Goal: Task Accomplishment & Management: Manage account settings

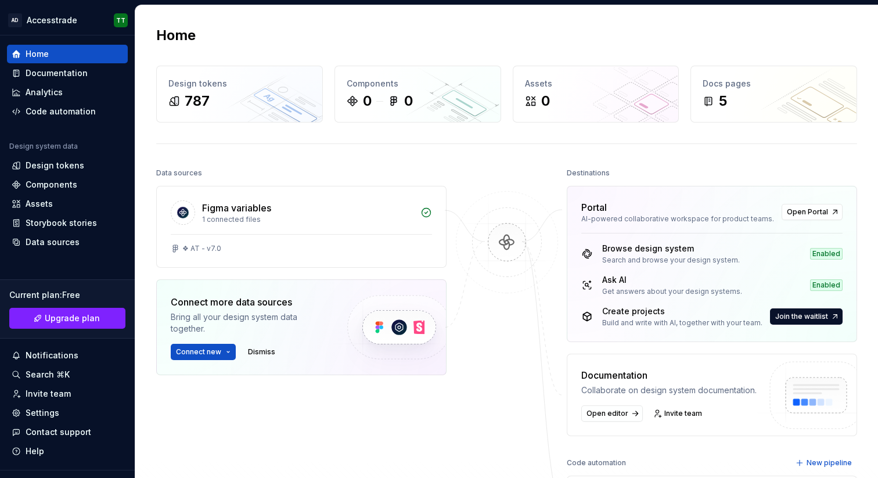
scroll to position [203, 0]
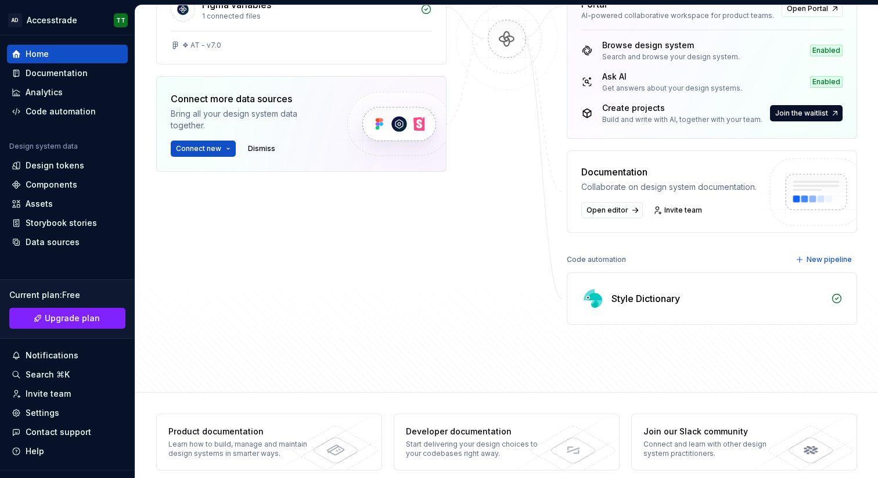
click at [637, 279] on div "Style Dictionary" at bounding box center [712, 298] width 289 height 51
click at [58, 108] on div "Code automation" at bounding box center [61, 112] width 70 height 12
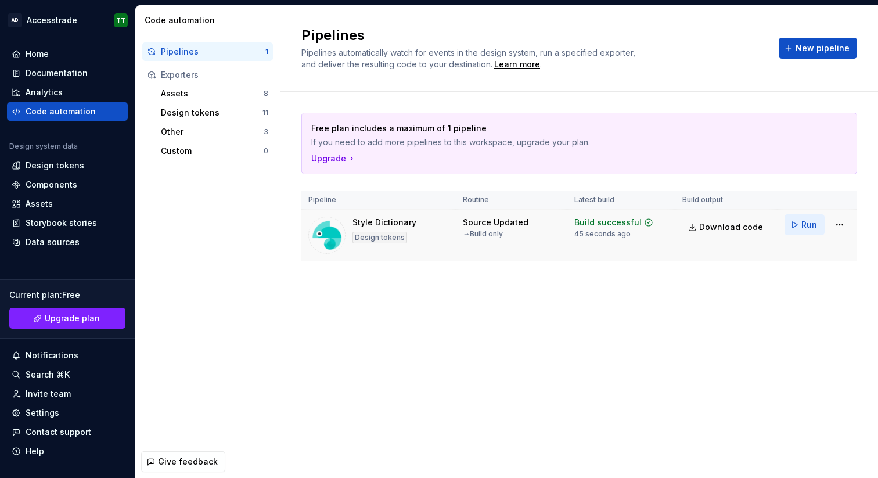
click at [801, 225] on button "Run" at bounding box center [805, 224] width 40 height 21
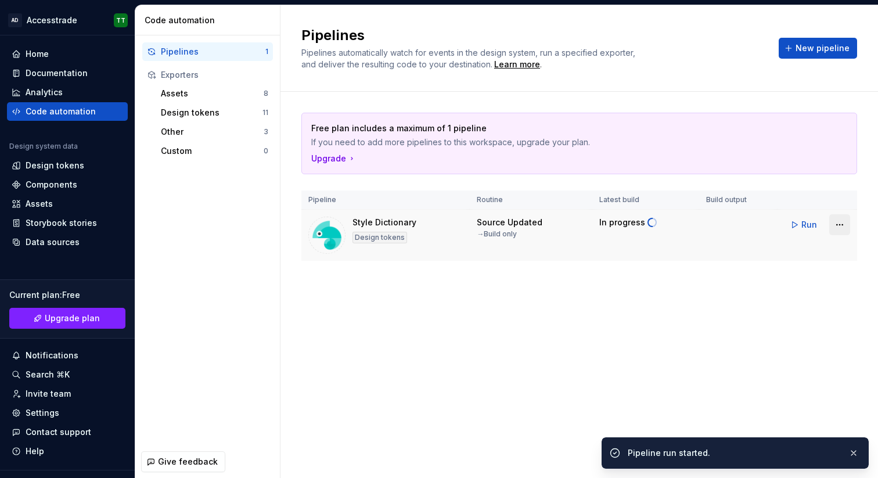
click at [846, 225] on html "AD Accesstrade TT Home Documentation Analytics Code automation Design system da…" at bounding box center [439, 239] width 878 height 478
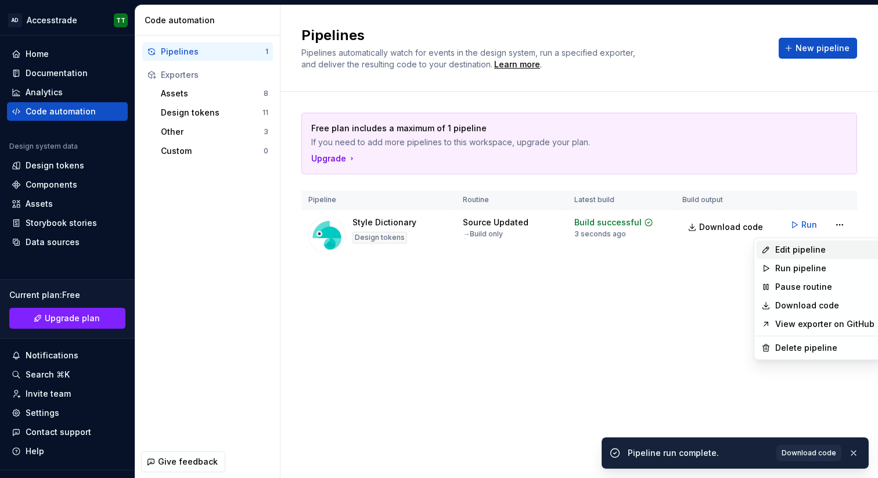
click at [829, 245] on div "Edit pipeline" at bounding box center [825, 250] width 99 height 12
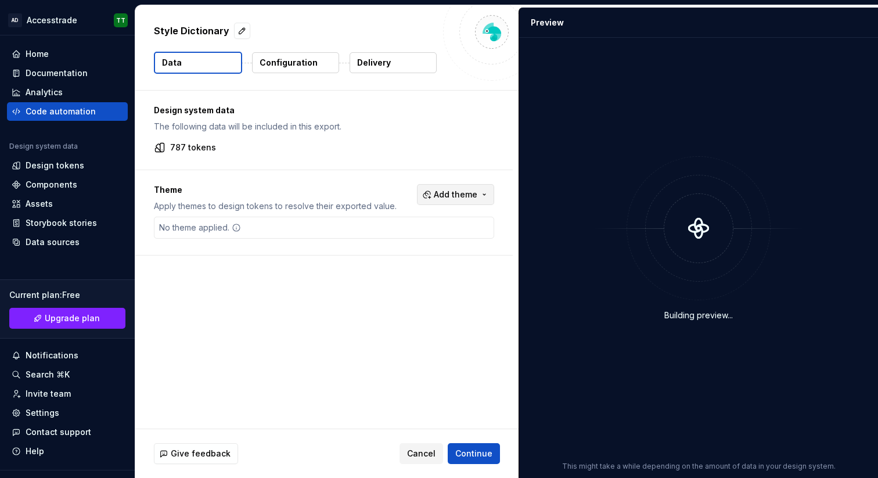
click at [471, 196] on span "Add theme" at bounding box center [456, 195] width 44 height 12
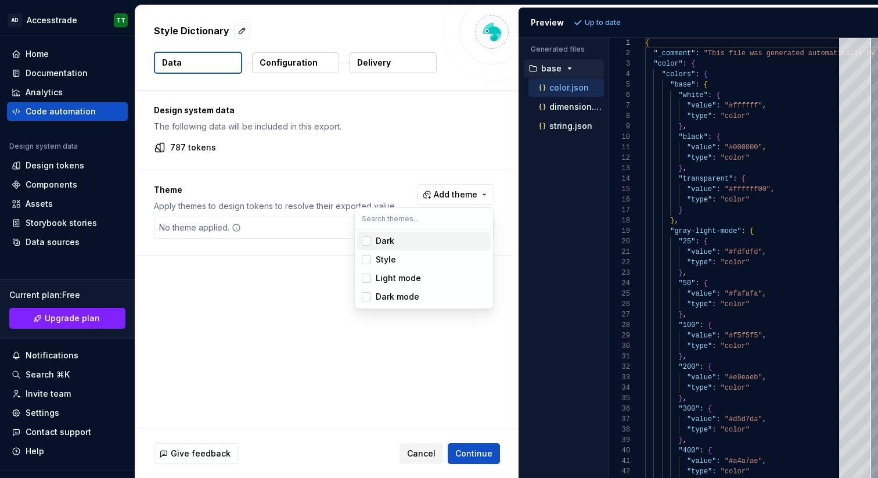
click at [364, 241] on div "Suggestions" at bounding box center [366, 240] width 9 height 9
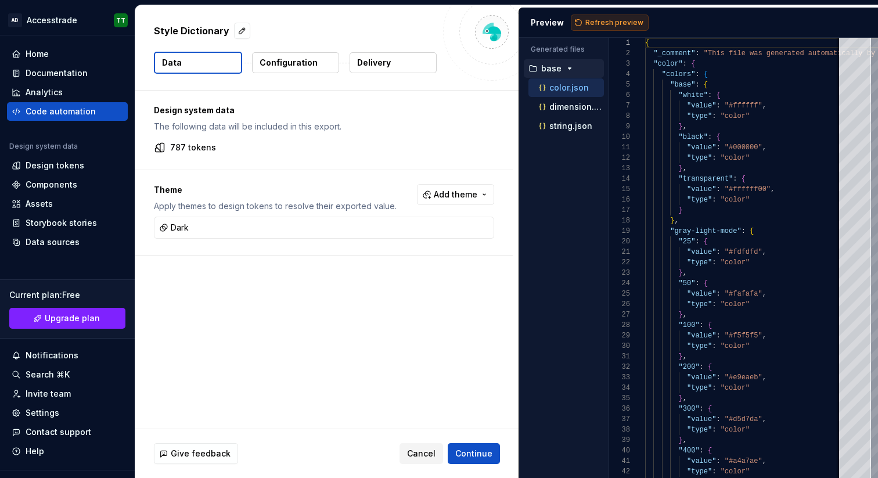
click at [611, 23] on html "AD Accesstrade TT Home Documentation Analytics Code automation Design system da…" at bounding box center [439, 239] width 878 height 478
click at [609, 24] on span "Refresh preview" at bounding box center [615, 22] width 58 height 9
click at [550, 107] on p "dimension.json" at bounding box center [577, 106] width 55 height 9
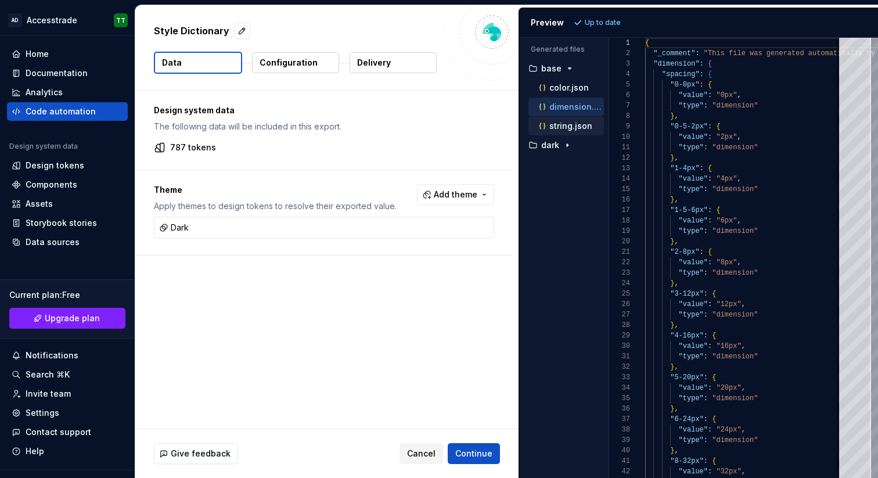
click at [557, 131] on div "string.json" at bounding box center [570, 126] width 67 height 12
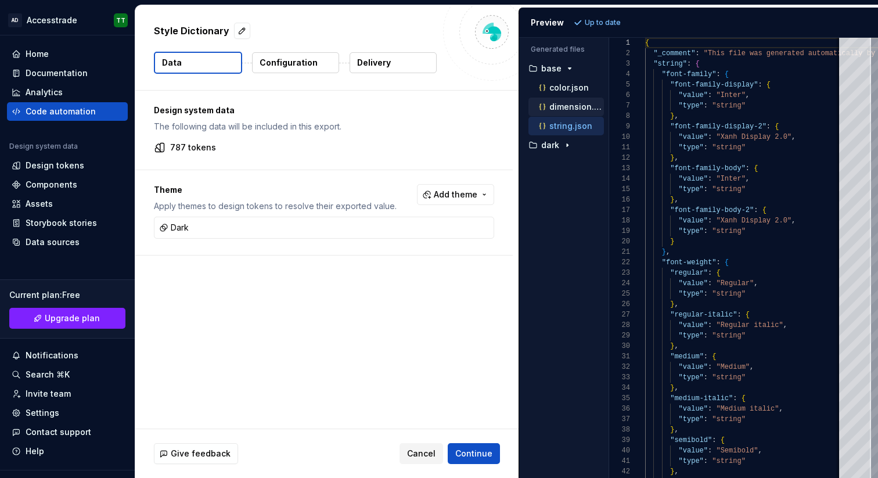
click at [561, 107] on p "dimension.json" at bounding box center [577, 106] width 55 height 9
type textarea "**********"
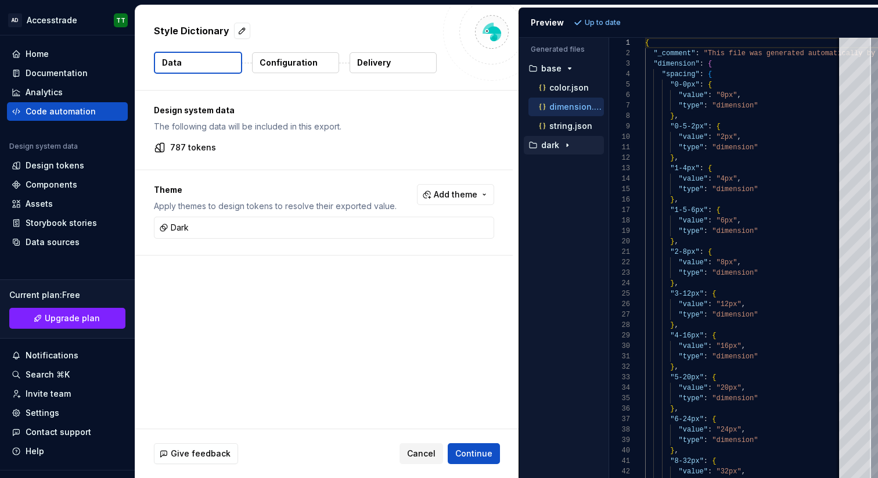
click at [551, 147] on p "dark" at bounding box center [550, 145] width 18 height 9
click at [559, 147] on p "dark" at bounding box center [550, 145] width 18 height 9
click at [433, 184] on button "Add theme" at bounding box center [455, 194] width 77 height 21
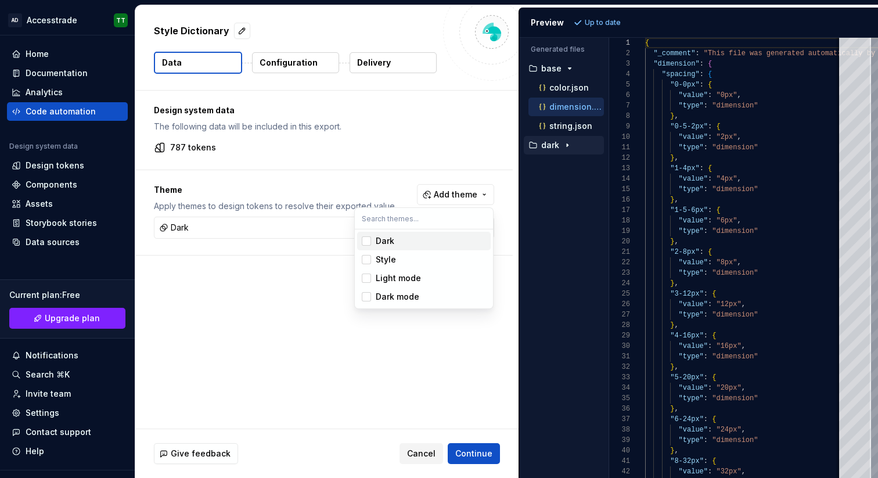
click at [368, 241] on div "Suggestions" at bounding box center [366, 240] width 9 height 9
click at [594, 17] on html "AD Accesstrade TT Home Documentation Analytics Code automation Design system da…" at bounding box center [439, 239] width 878 height 478
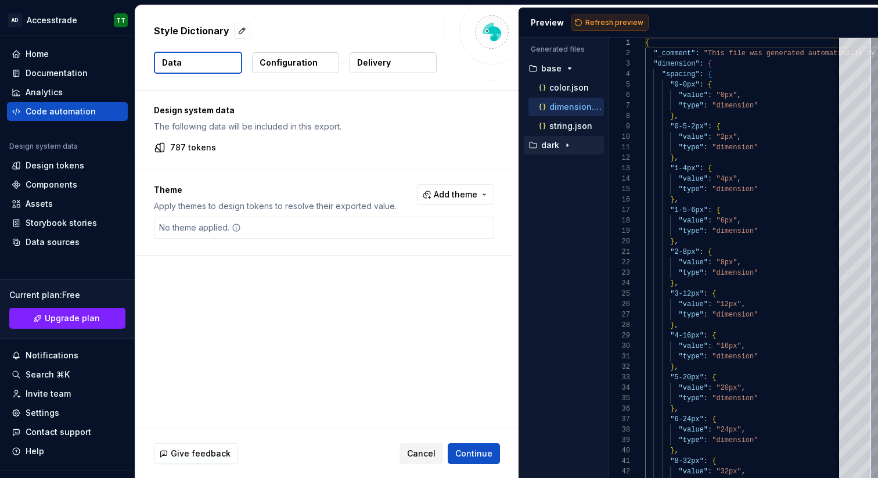
click at [595, 19] on span "Refresh preview" at bounding box center [615, 22] width 58 height 9
click at [476, 446] on button "Continue" at bounding box center [474, 453] width 52 height 21
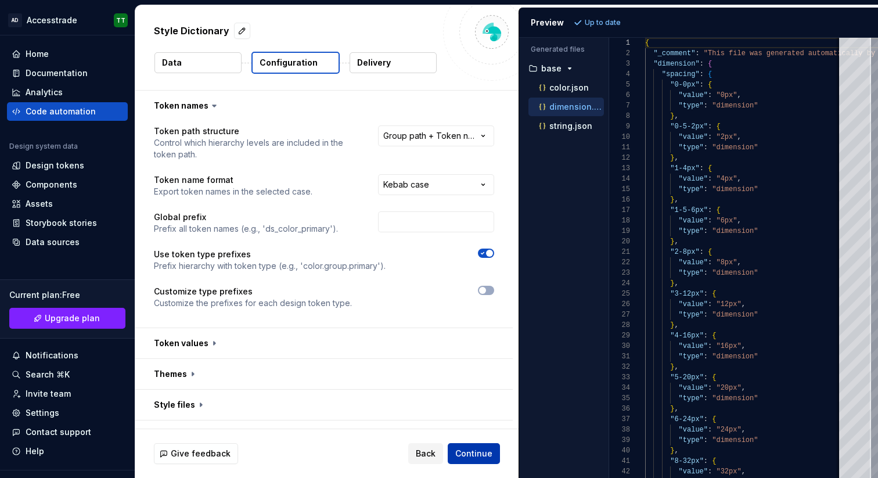
scroll to position [13, 0]
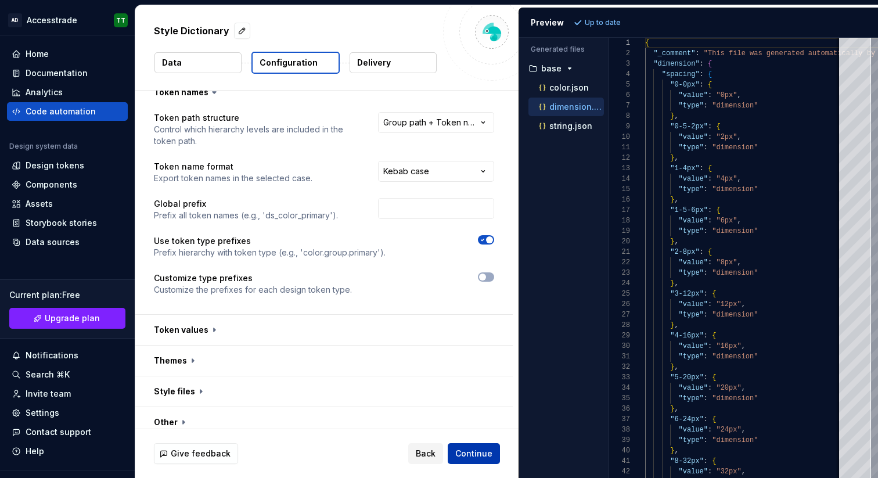
click at [476, 448] on span "Continue" at bounding box center [473, 454] width 37 height 12
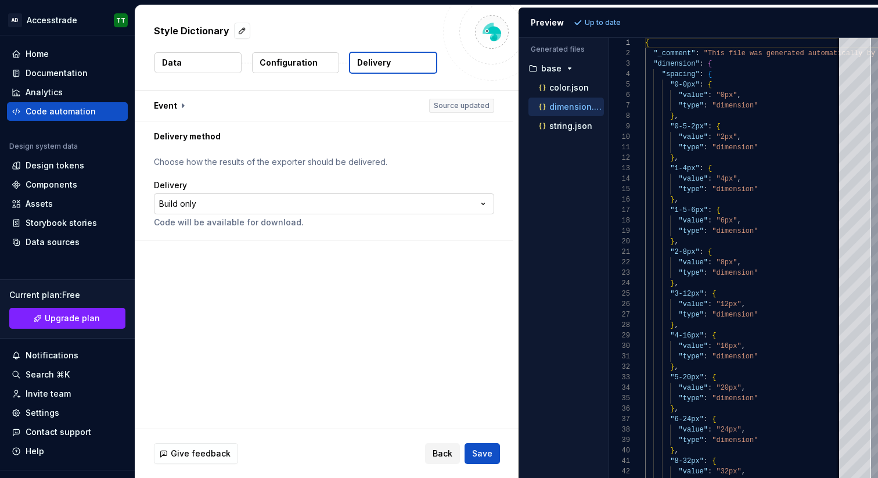
click at [418, 206] on html "**********" at bounding box center [439, 239] width 878 height 478
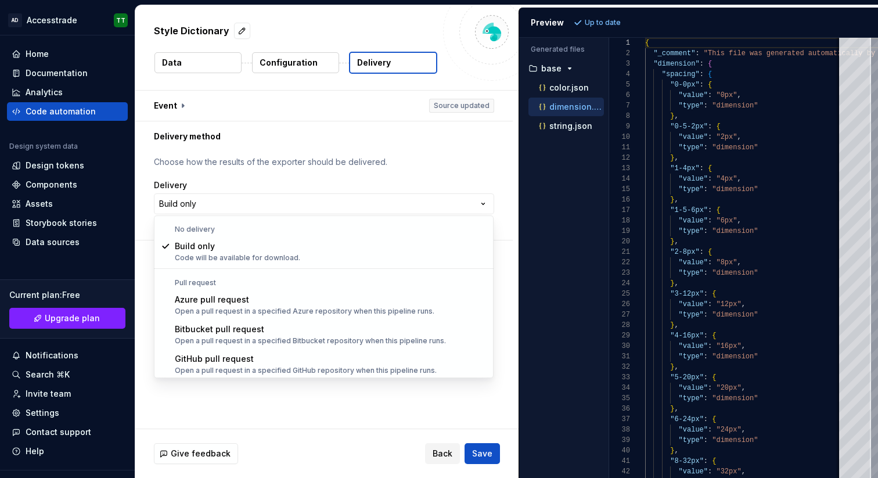
select select "******"
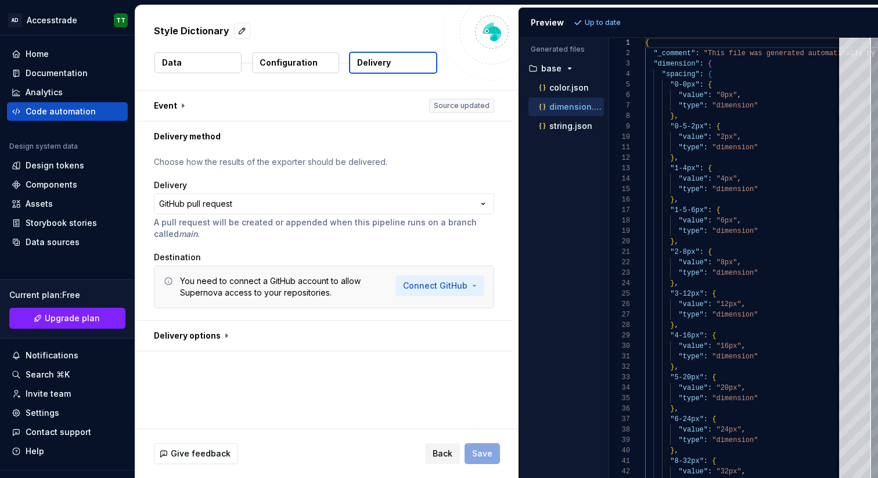
click at [431, 286] on html "**********" at bounding box center [439, 239] width 878 height 478
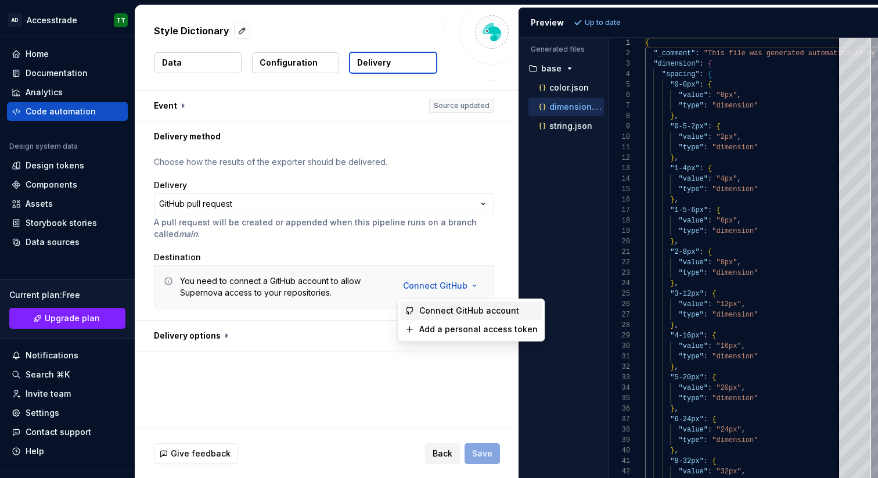
click at [441, 312] on span "Connect GitHub account" at bounding box center [478, 311] width 119 height 12
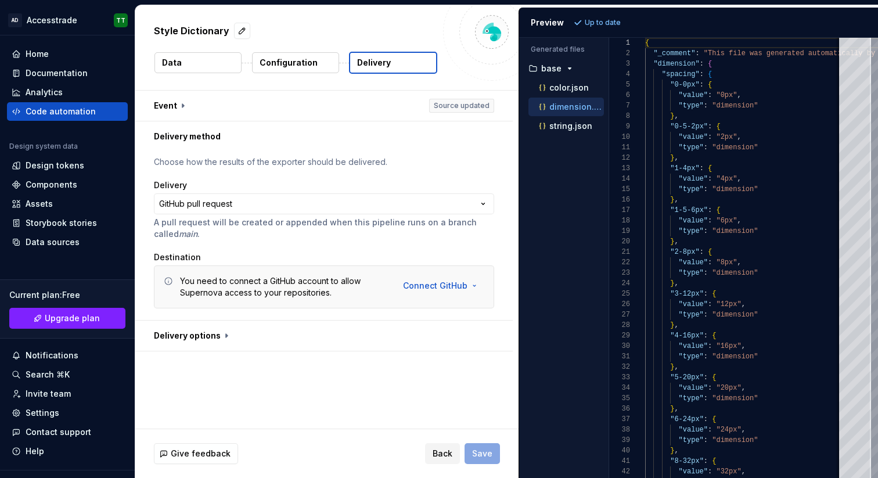
click at [480, 447] on div "Back Save" at bounding box center [462, 453] width 75 height 21
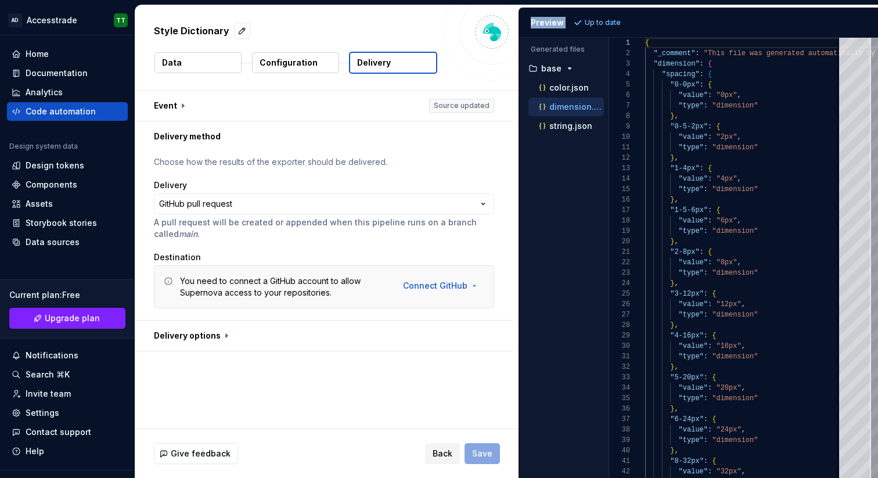
select select "**"
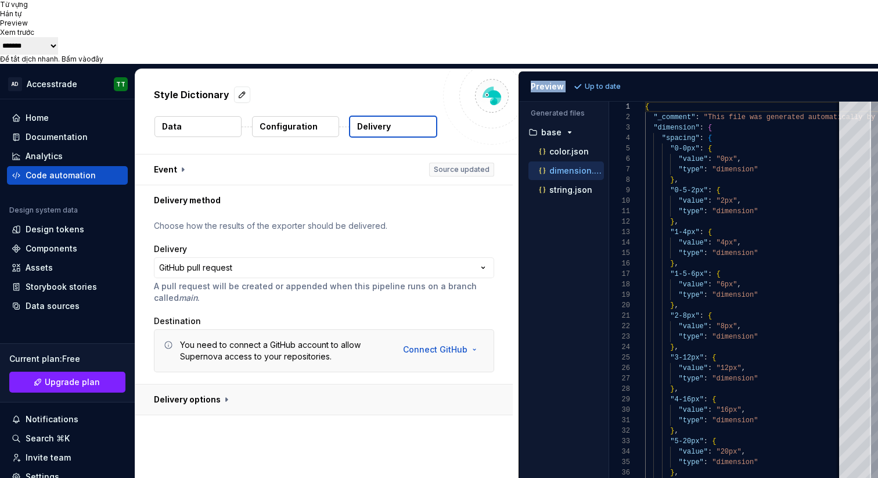
click at [435, 385] on button "button" at bounding box center [324, 400] width 378 height 30
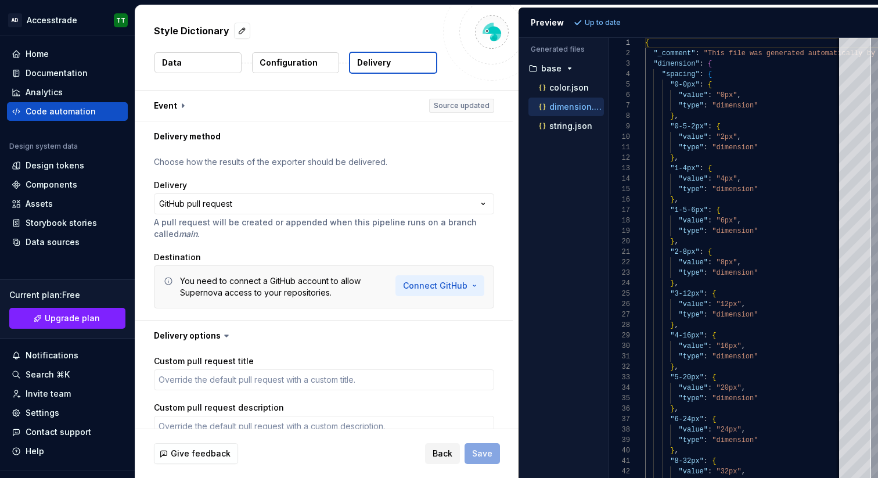
click at [470, 282] on html "**********" at bounding box center [439, 239] width 878 height 478
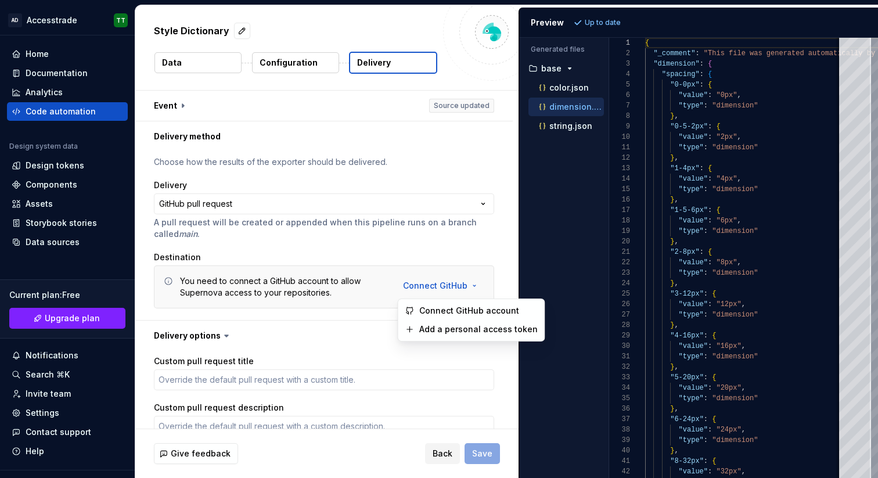
type textarea "*"
click at [17, 48] on html "**********" at bounding box center [439, 239] width 878 height 478
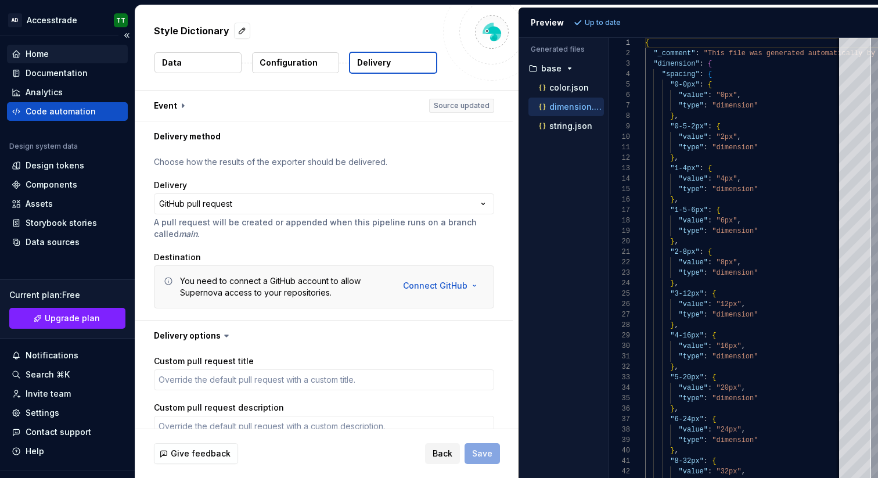
click at [33, 54] on div "Home" at bounding box center [37, 54] width 23 height 12
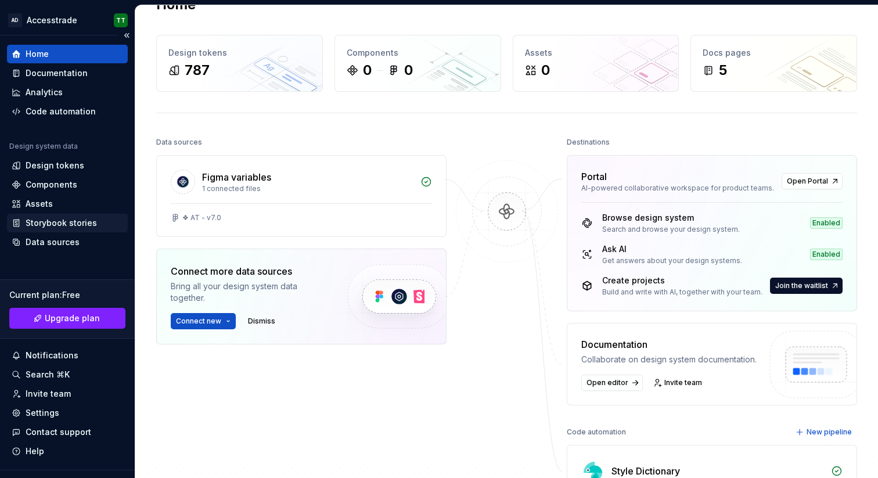
scroll to position [89, 0]
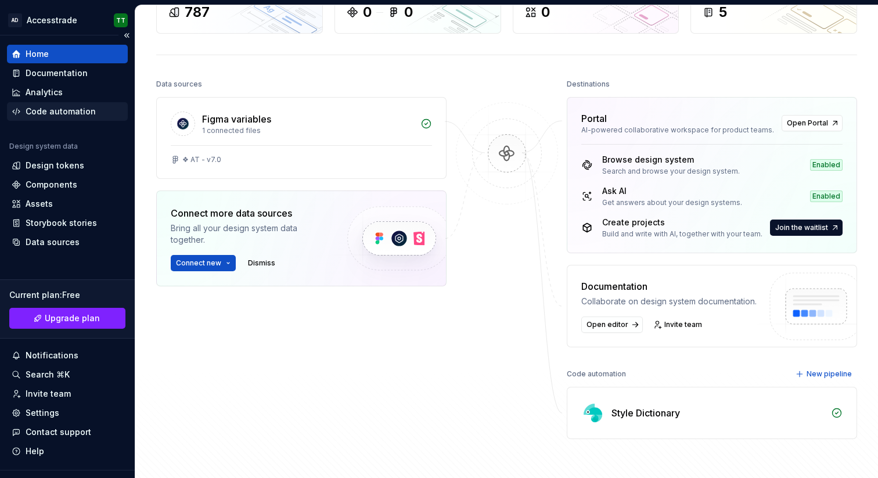
click at [68, 109] on div "Code automation" at bounding box center [61, 112] width 70 height 12
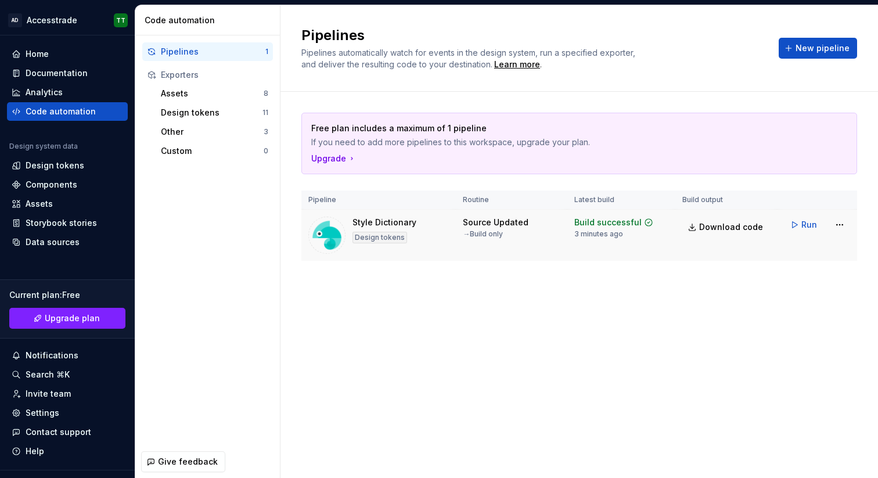
click at [502, 231] on div "→ Build only" at bounding box center [483, 233] width 40 height 9
click at [838, 224] on html "**********" at bounding box center [439, 239] width 878 height 478
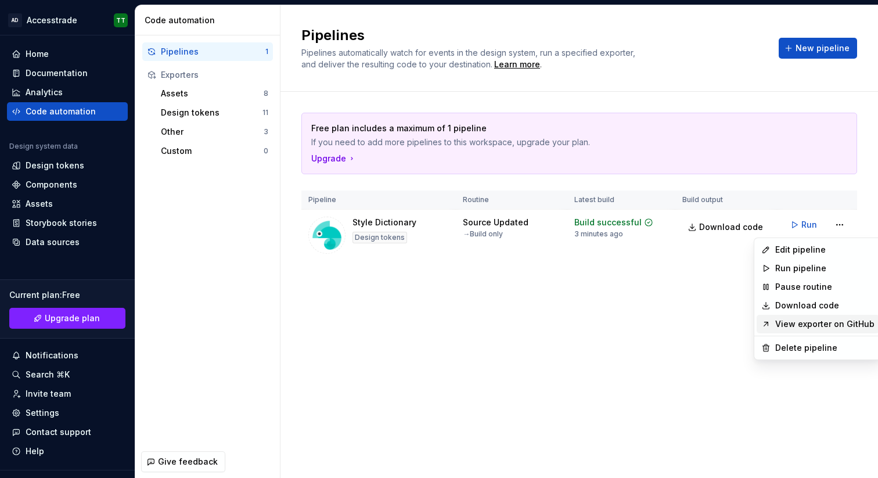
click at [827, 323] on link "View exporter on GitHub" at bounding box center [825, 324] width 99 height 12
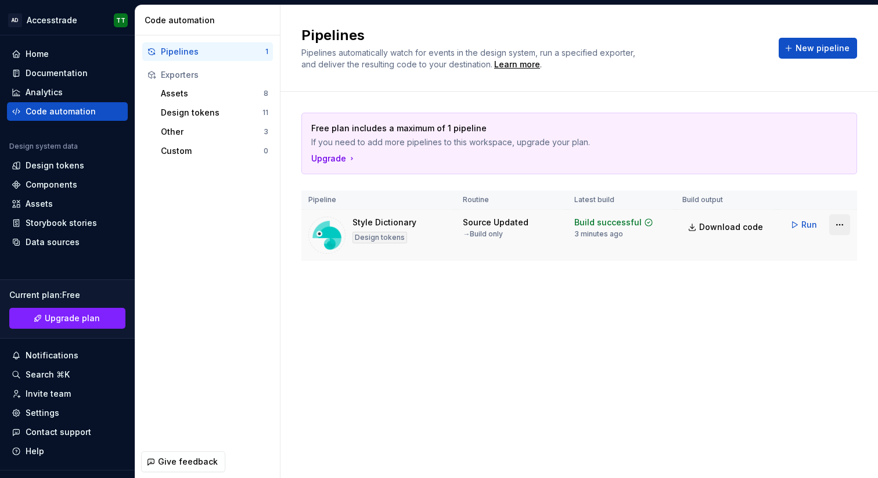
click at [838, 225] on html "**********" at bounding box center [439, 239] width 878 height 478
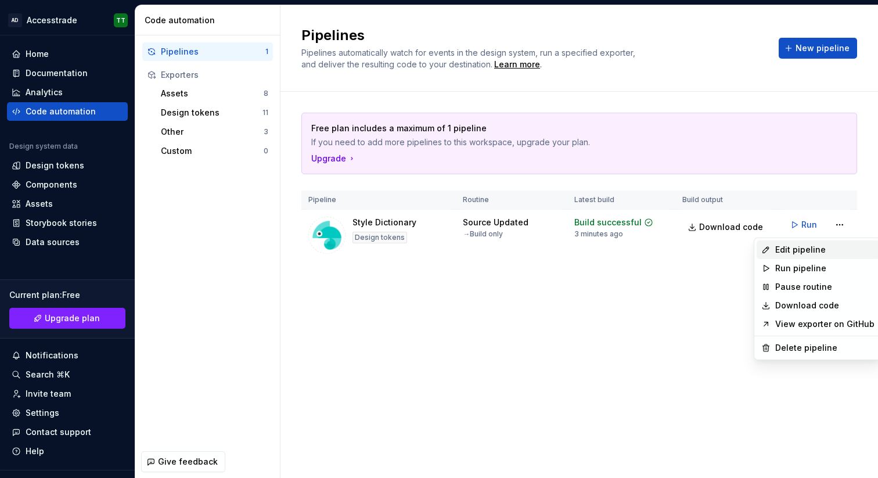
click at [812, 247] on div "Edit pipeline" at bounding box center [825, 250] width 99 height 12
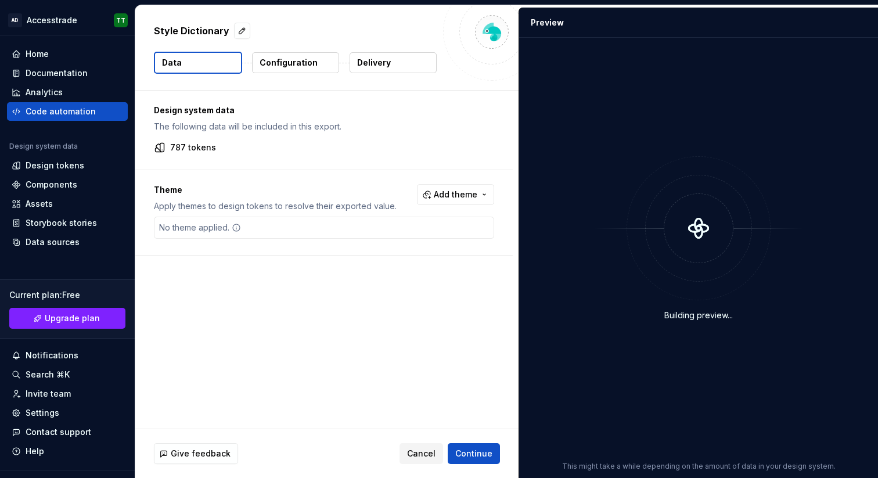
click at [403, 64] on button "Delivery" at bounding box center [393, 62] width 87 height 21
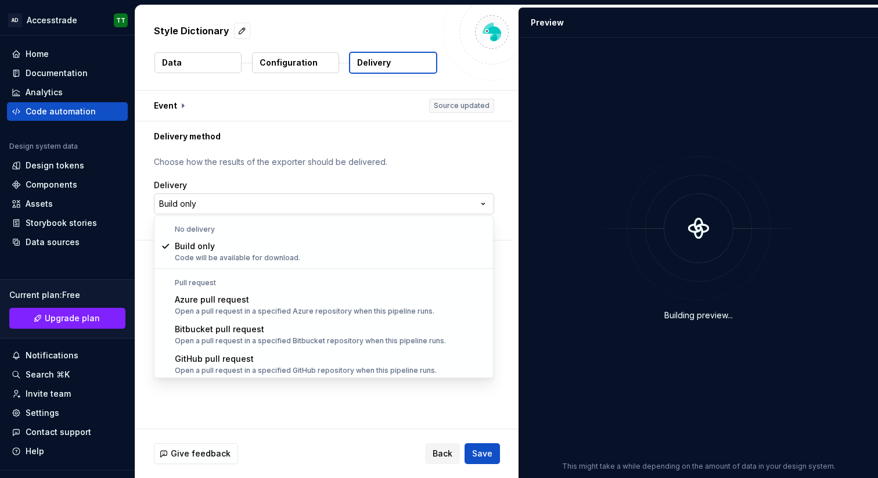
click at [469, 202] on html "**********" at bounding box center [439, 239] width 878 height 478
select select "******"
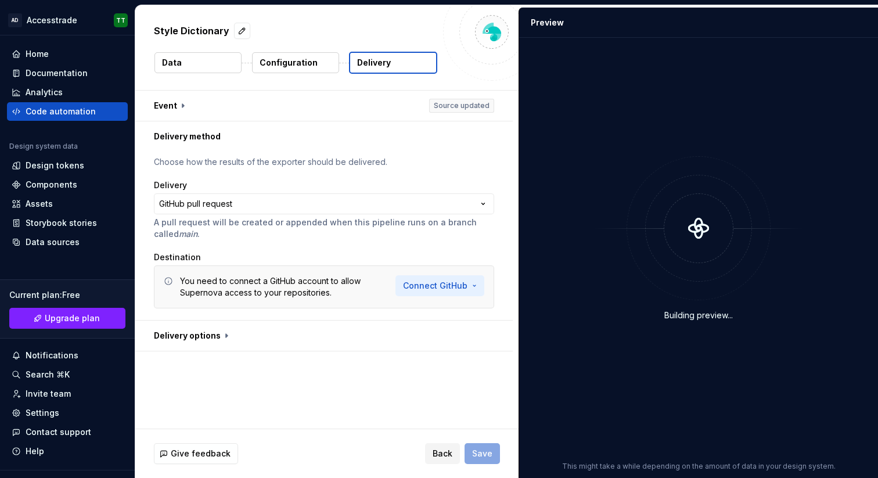
click at [425, 287] on html "**********" at bounding box center [439, 239] width 878 height 478
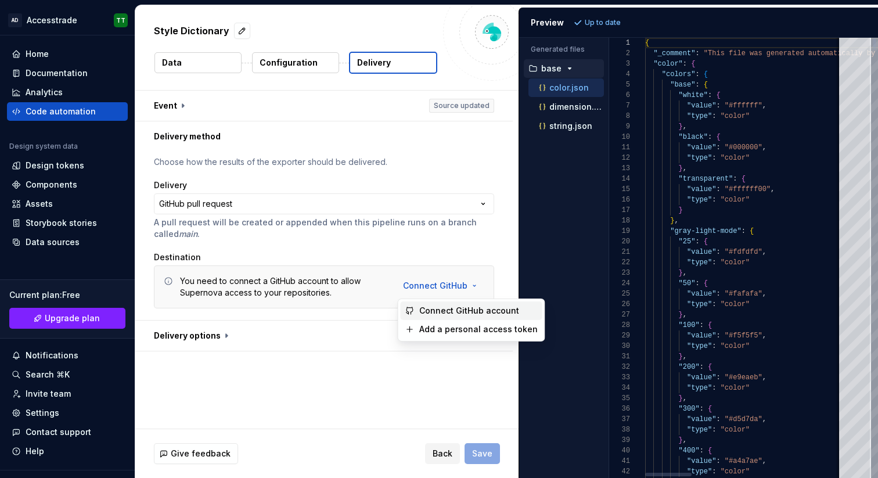
click at [429, 308] on span "Connect GitHub account" at bounding box center [478, 311] width 119 height 12
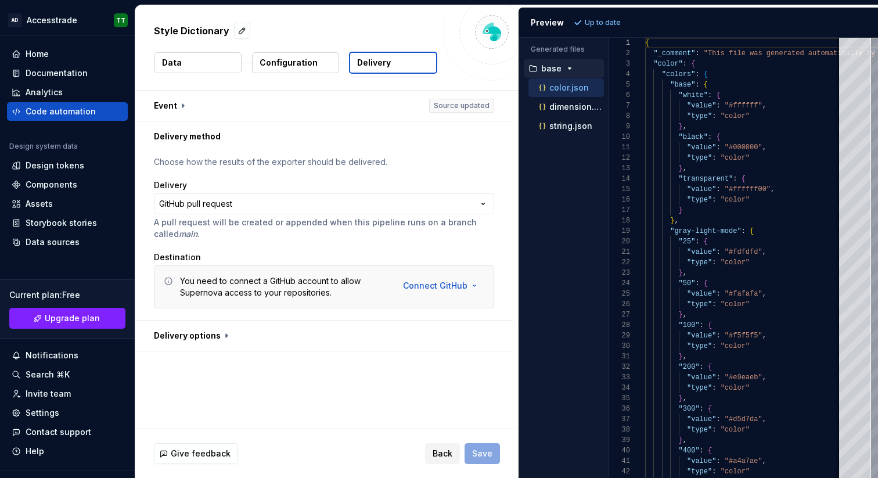
click at [480, 456] on div "Back Save" at bounding box center [462, 453] width 75 height 21
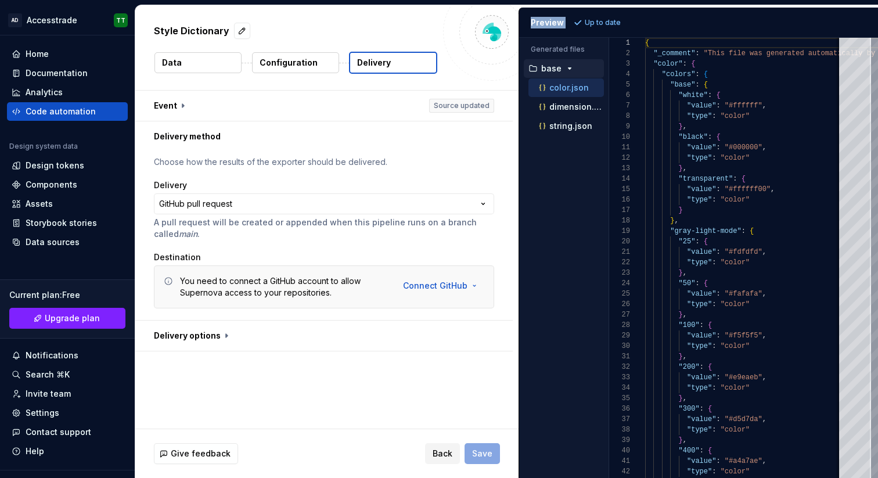
select select "**"
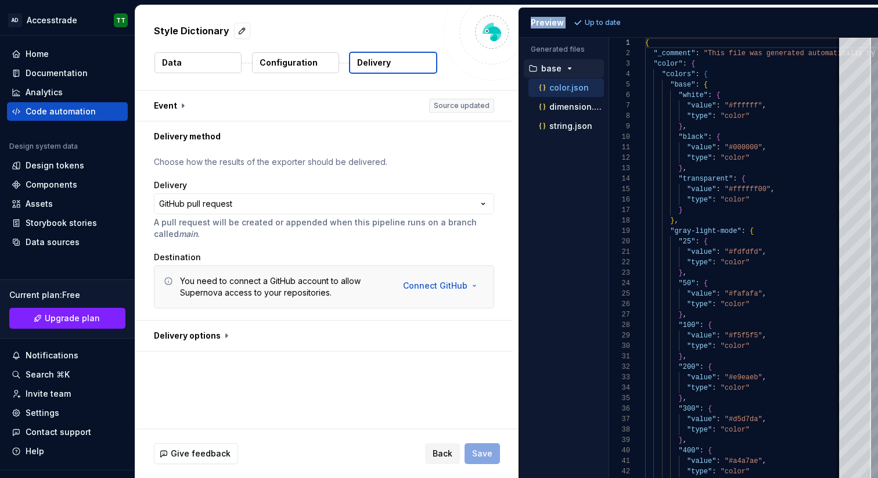
click at [480, 456] on div "Back Save" at bounding box center [462, 453] width 75 height 21
click at [480, 455] on div "Back Save" at bounding box center [462, 453] width 75 height 21
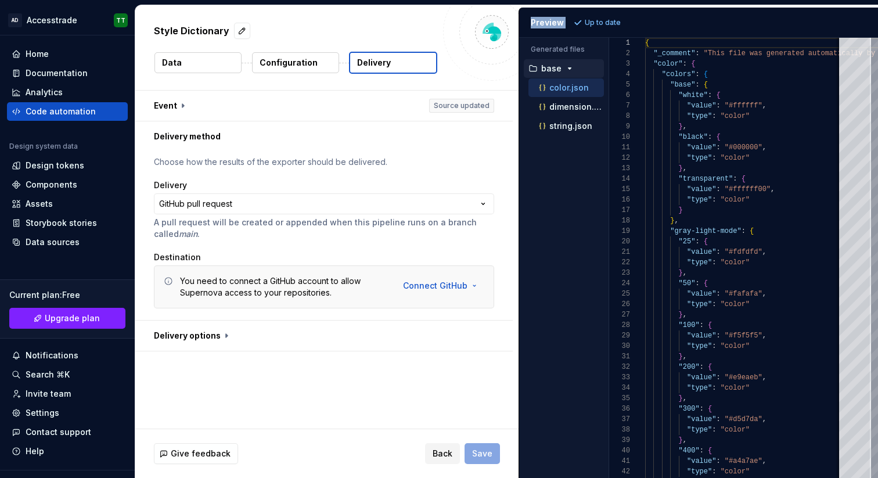
click at [480, 455] on div "Back Save" at bounding box center [462, 453] width 75 height 21
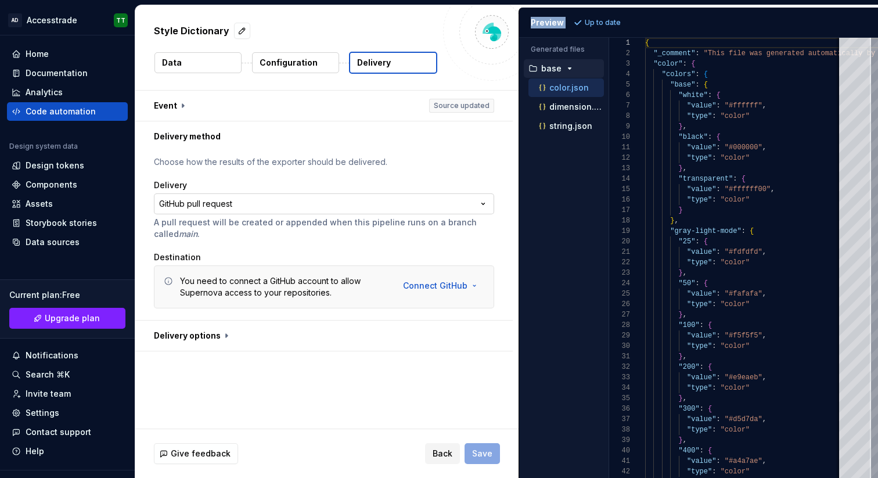
click at [392, 198] on html "**********" at bounding box center [439, 239] width 878 height 478
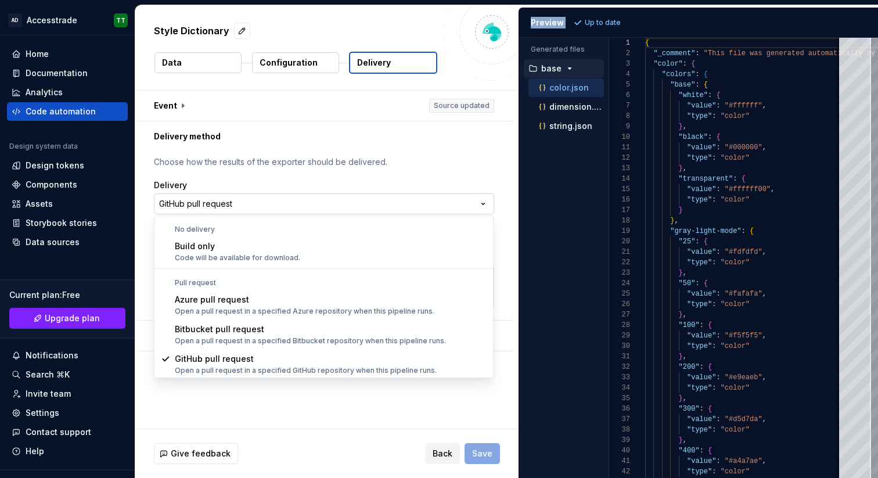
scroll to position [1, 0]
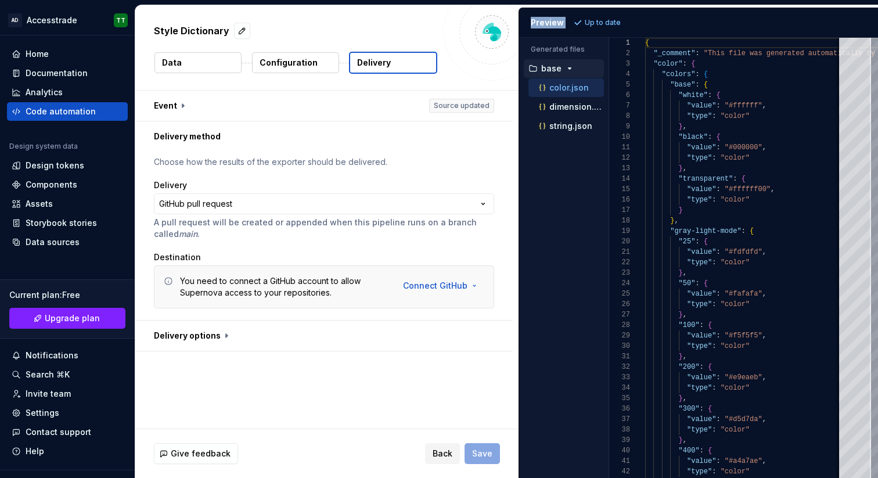
click at [439, 282] on html "**********" at bounding box center [439, 239] width 878 height 478
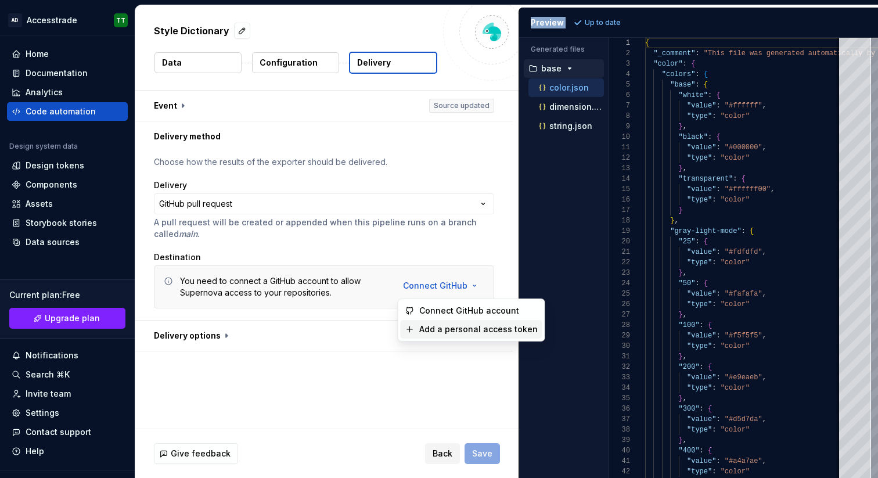
click at [436, 322] on div "Add a personal access token" at bounding box center [472, 329] width 142 height 19
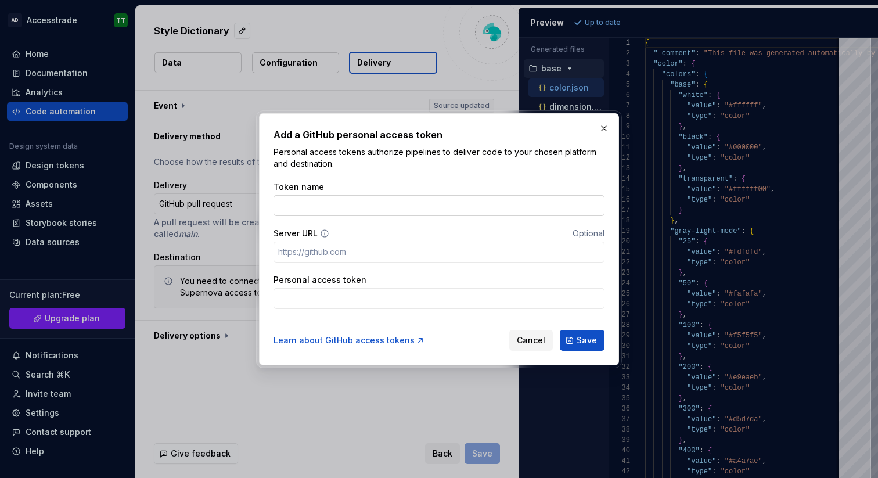
click at [374, 214] on input "Token name" at bounding box center [439, 205] width 331 height 21
click at [375, 248] on input "Server URL" at bounding box center [439, 252] width 331 height 21
click at [366, 296] on input "Personal access token" at bounding box center [439, 298] width 331 height 21
click at [481, 193] on div "Token name" at bounding box center [439, 198] width 331 height 35
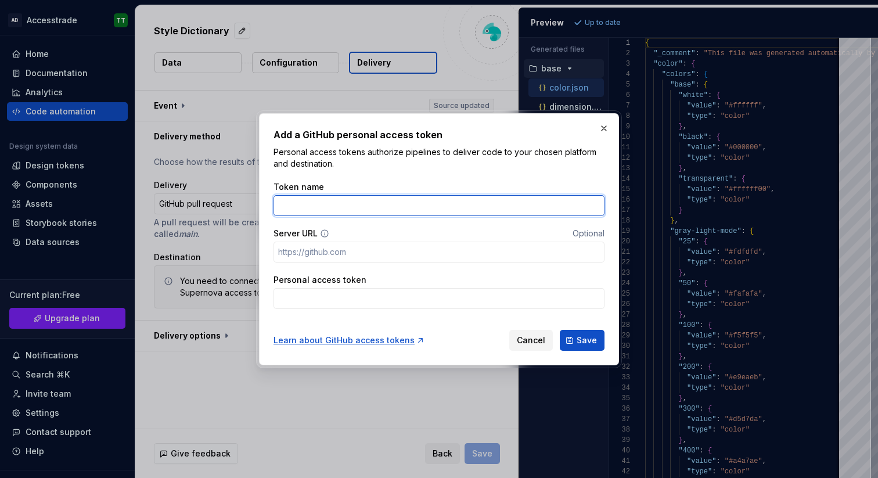
click at [393, 201] on input "Token name" at bounding box center [439, 205] width 331 height 21
type input "My Token"
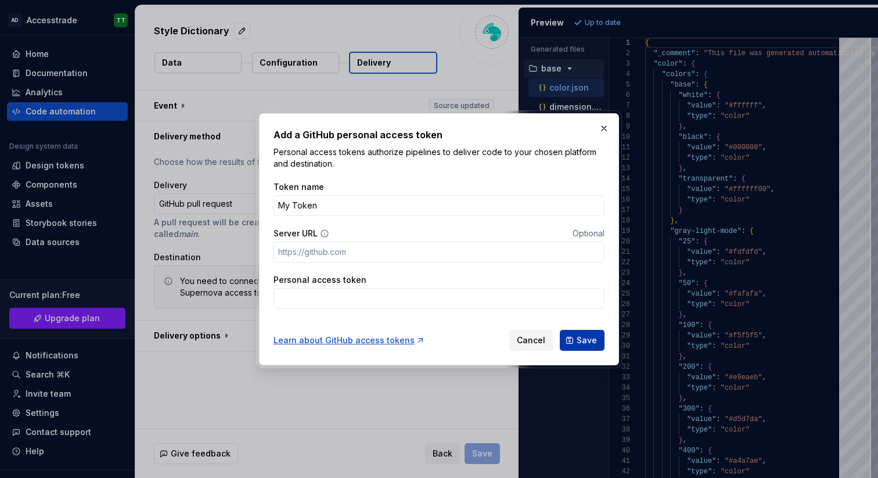
click at [580, 337] on span "Save" at bounding box center [587, 341] width 20 height 12
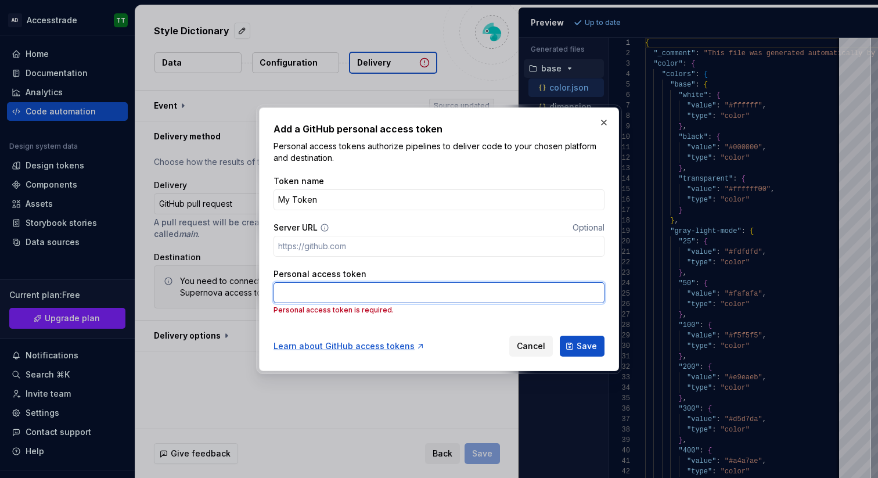
click at [437, 286] on input "Personal access token" at bounding box center [439, 292] width 331 height 21
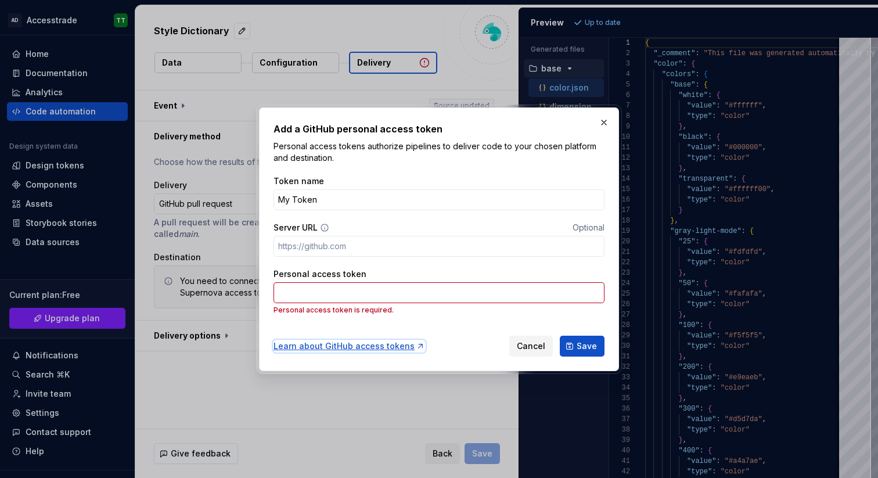
click at [407, 347] on div "Learn about GitHub access tokens" at bounding box center [350, 346] width 152 height 12
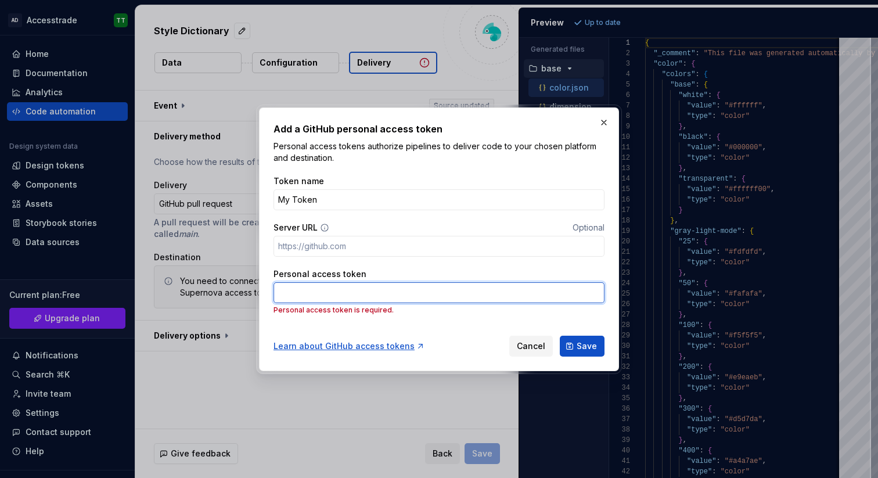
click at [363, 288] on input "Personal access token" at bounding box center [439, 292] width 331 height 21
paste input "github_pat_11ARXY6DA0BEFtgpGWgAhv_zQmo1U4EODjEiiCMkiyf425R2eOYYCLDzfW1UI2QxNaVQ…"
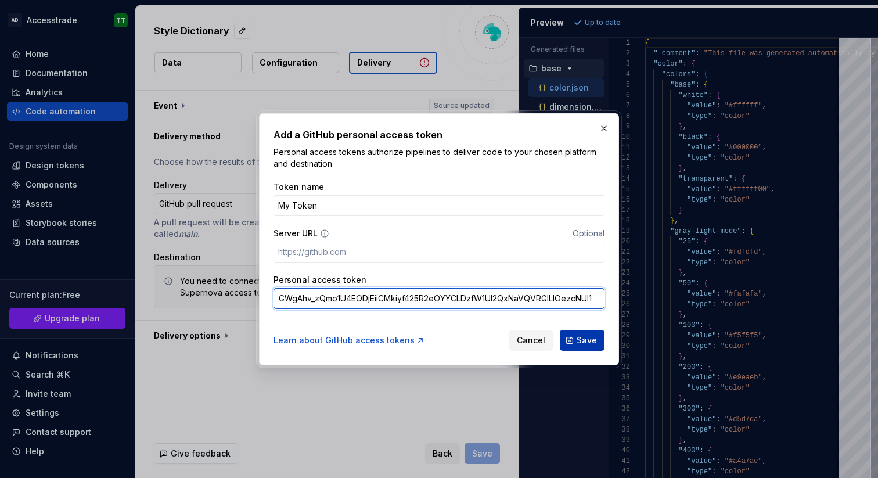
type input "github_pat_11ARXY6DA0BEFtgpGWgAhv_zQmo1U4EODjEiiCMkiyf425R2eOYYCLDzfW1UI2QxNaVQ…"
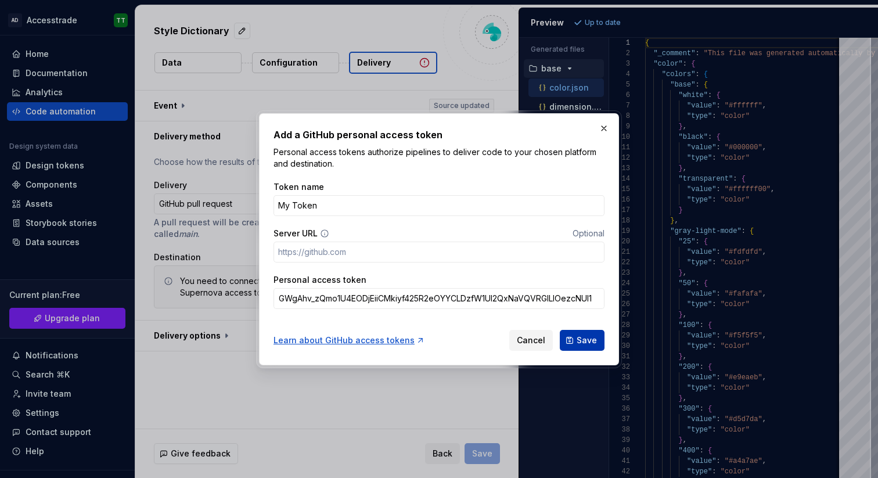
click at [584, 338] on span "Save" at bounding box center [587, 341] width 20 height 12
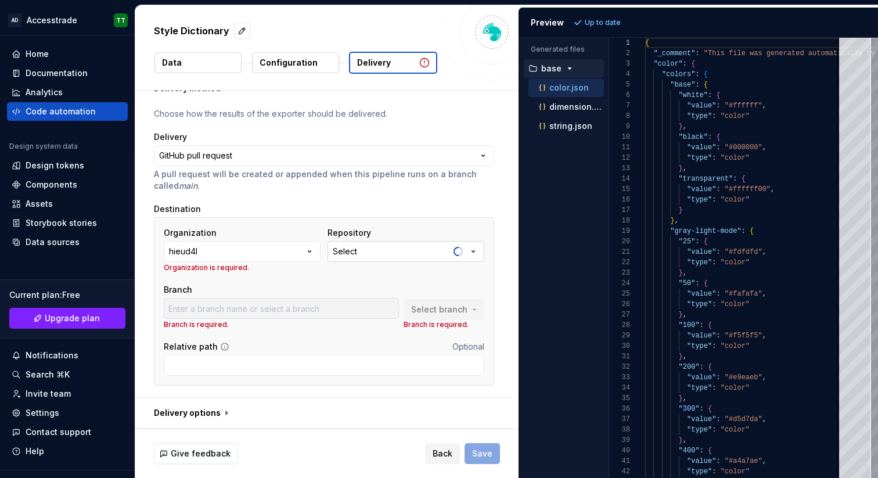
scroll to position [38, 0]
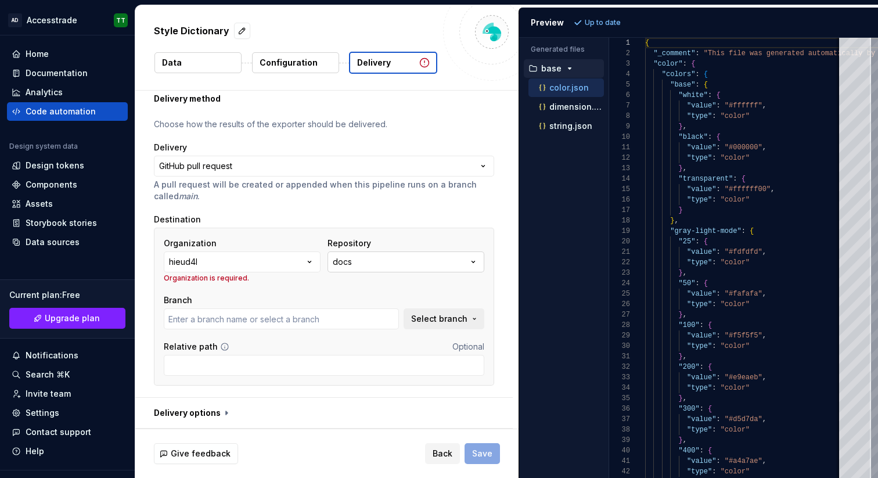
type input "main"
click at [313, 256] on icon "button" at bounding box center [310, 262] width 12 height 12
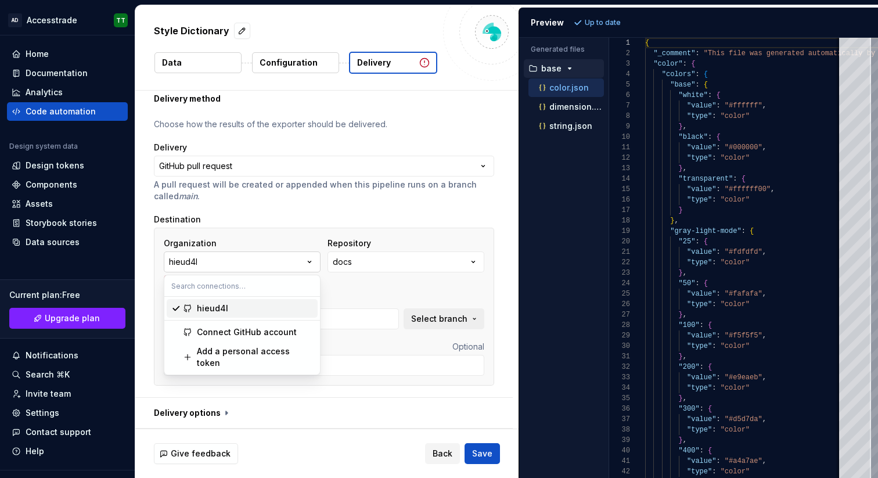
click at [313, 256] on icon "button" at bounding box center [310, 262] width 12 height 12
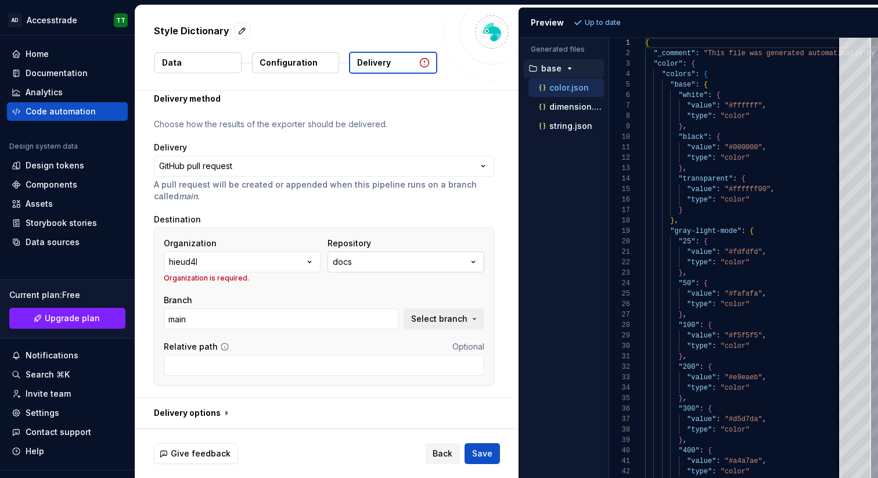
click at [402, 260] on button "docs" at bounding box center [406, 262] width 157 height 21
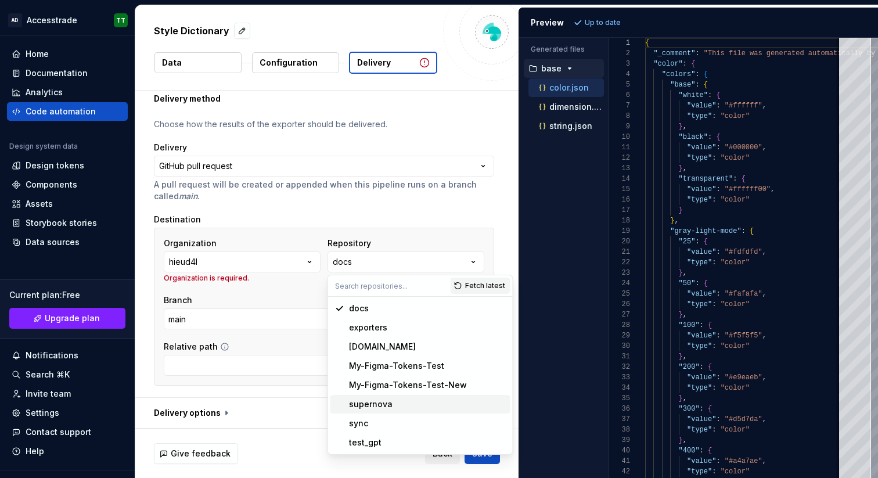
click at [387, 404] on div "supernova" at bounding box center [371, 405] width 44 height 12
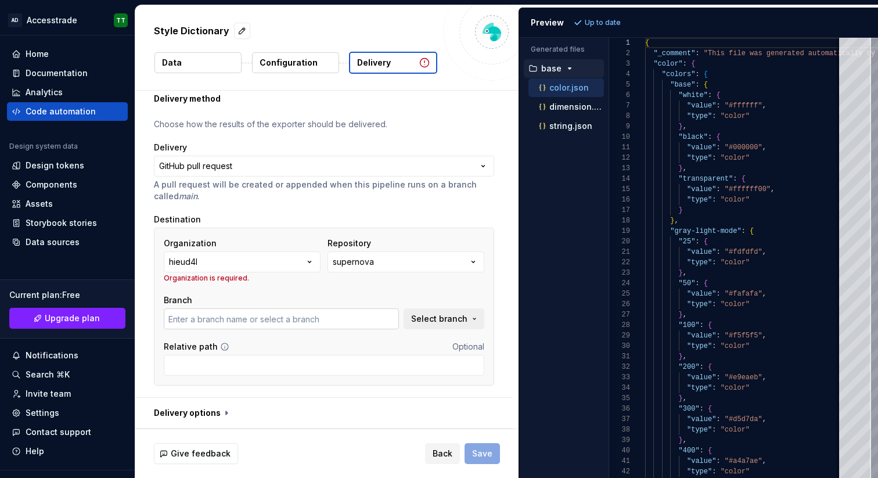
type input "main"
click at [439, 324] on span "Select branch" at bounding box center [439, 319] width 56 height 12
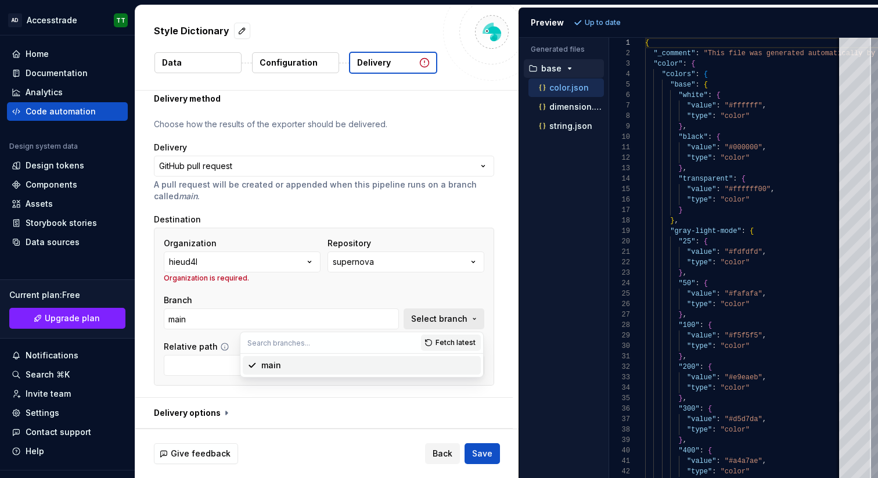
click at [448, 321] on span "Select branch" at bounding box center [439, 319] width 56 height 12
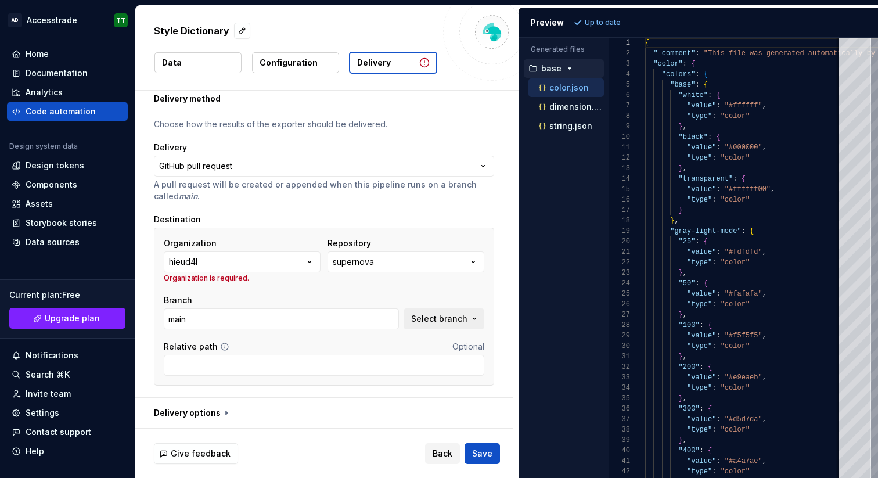
click at [491, 284] on div "Organization hieud4l Organization is required. Repository supernova Branch main…" at bounding box center [324, 307] width 340 height 158
click at [505, 339] on div "**********" at bounding box center [324, 255] width 378 height 283
drag, startPoint x: 463, startPoint y: 363, endPoint x: 473, endPoint y: 358, distance: 11.4
click at [463, 363] on input "Relative path" at bounding box center [324, 365] width 321 height 21
click at [510, 340] on div "**********" at bounding box center [324, 255] width 378 height 283
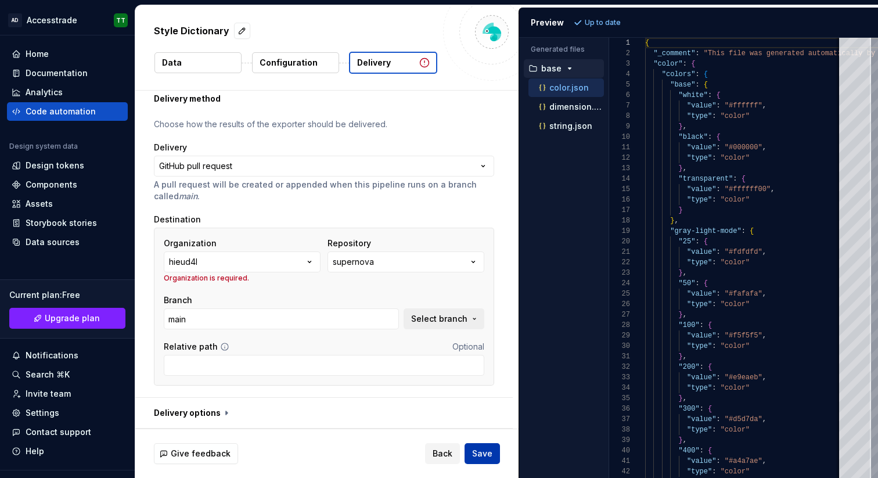
click at [487, 455] on span "Save" at bounding box center [482, 454] width 20 height 12
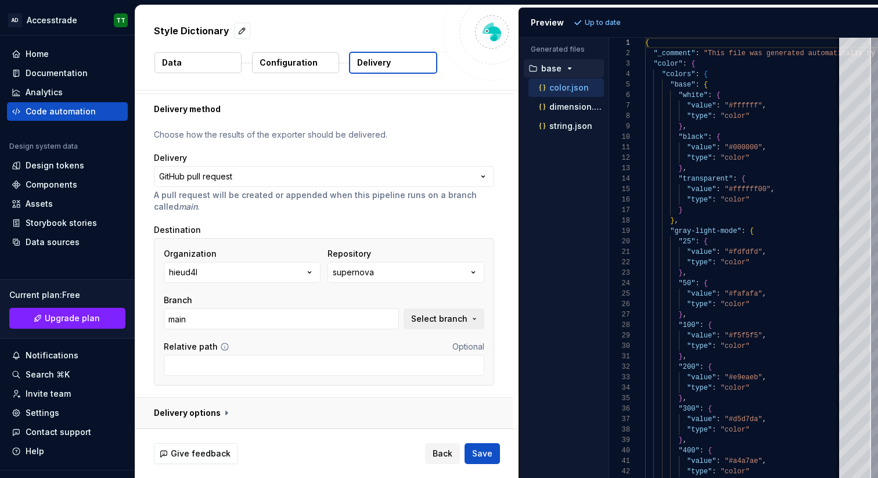
scroll to position [25, 0]
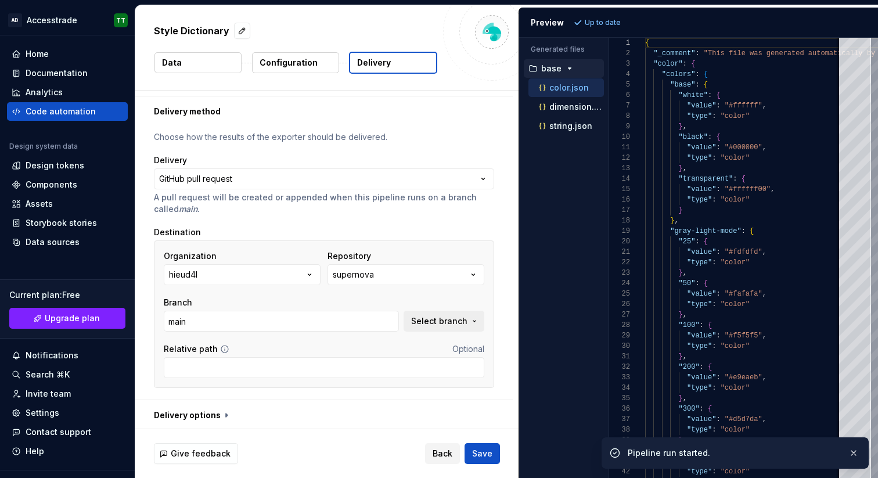
click at [485, 447] on button "Save" at bounding box center [482, 453] width 35 height 21
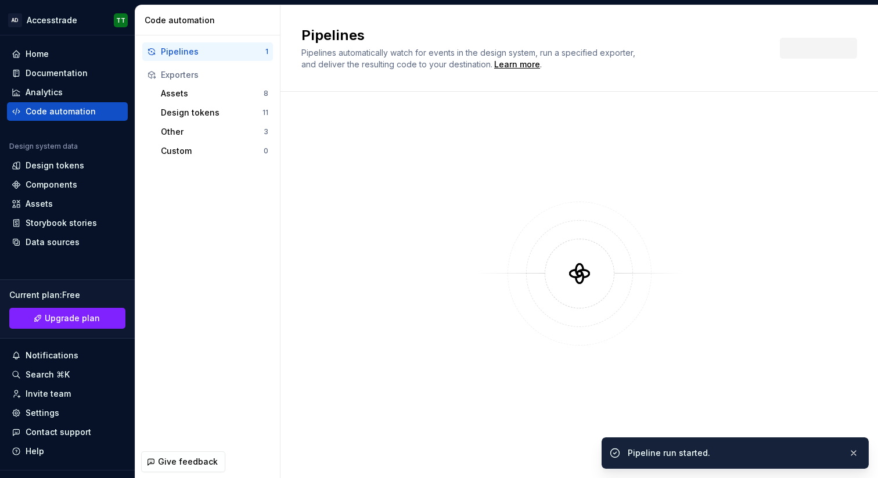
click at [433, 192] on div at bounding box center [580, 273] width 556 height 321
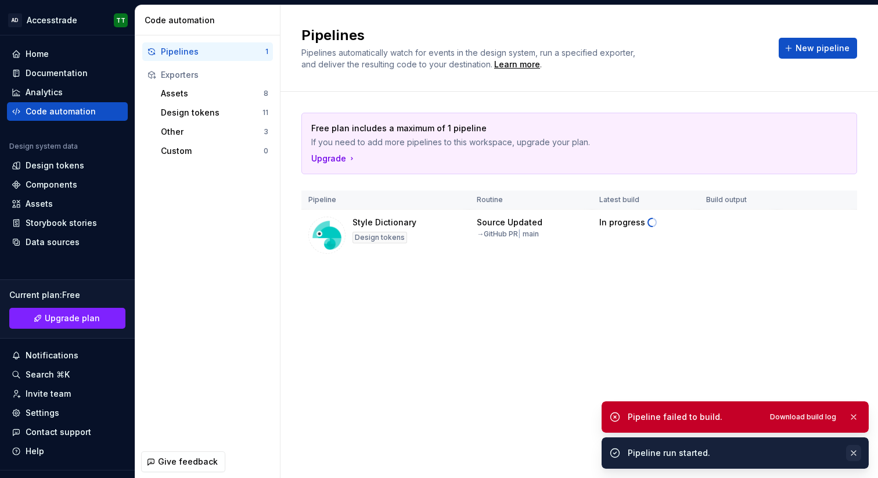
click at [854, 456] on button "button" at bounding box center [853, 453] width 15 height 16
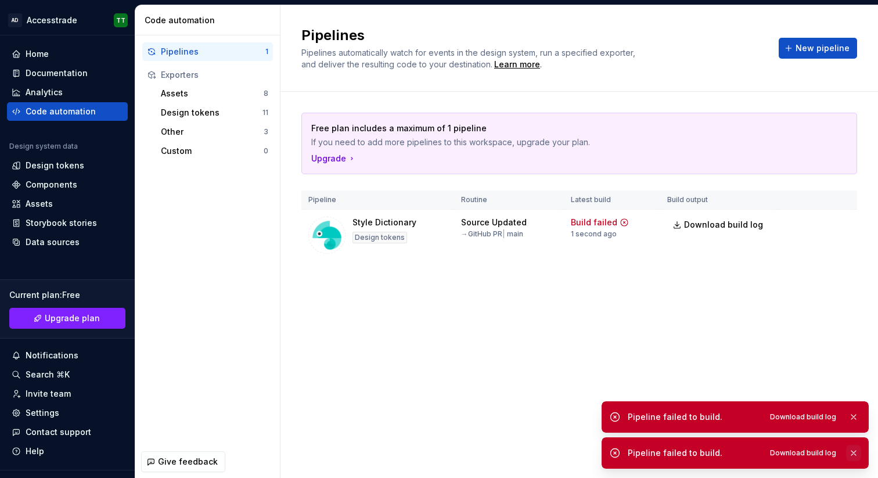
click at [855, 453] on button "button" at bounding box center [853, 453] width 15 height 16
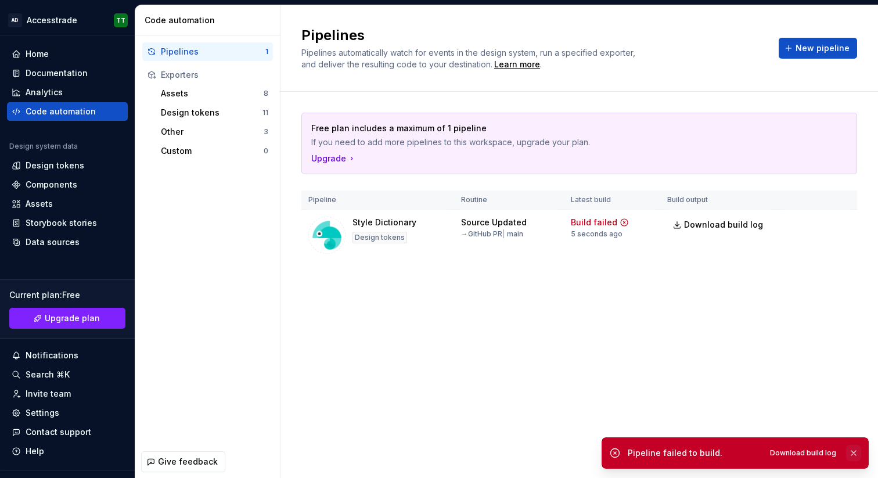
click at [856, 453] on button "button" at bounding box center [853, 453] width 15 height 16
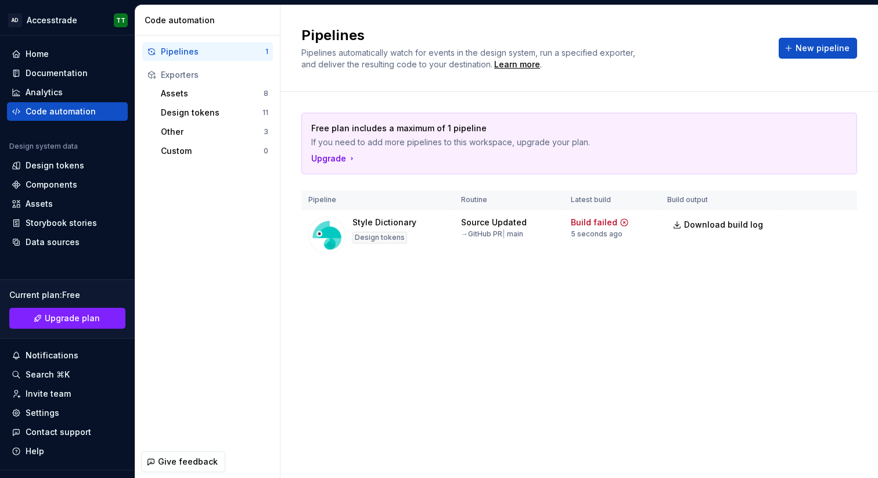
click at [731, 333] on div "Pipelines Pipelines automatically watch for events in the design system, run a …" at bounding box center [580, 241] width 598 height 473
click at [809, 221] on span "Run" at bounding box center [810, 225] width 16 height 12
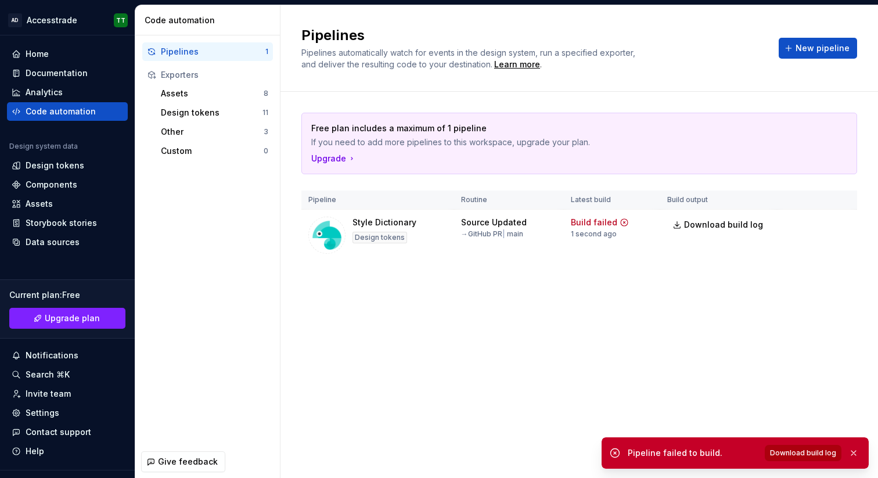
click at [791, 454] on span "Download build log" at bounding box center [803, 452] width 66 height 9
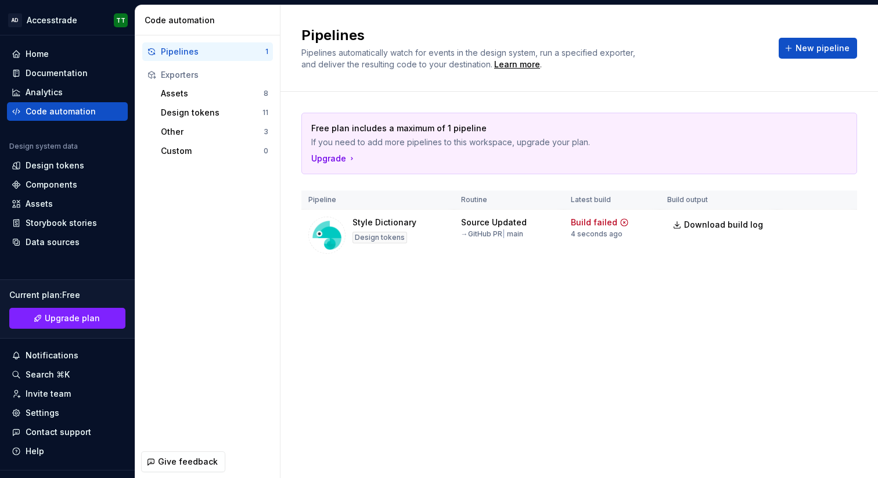
drag, startPoint x: 748, startPoint y: 312, endPoint x: 817, endPoint y: 264, distance: 84.4
click at [749, 312] on div "Pipelines Pipelines automatically watch for events in the design system, run a …" at bounding box center [580, 241] width 598 height 473
click at [842, 224] on html "**********" at bounding box center [439, 239] width 878 height 478
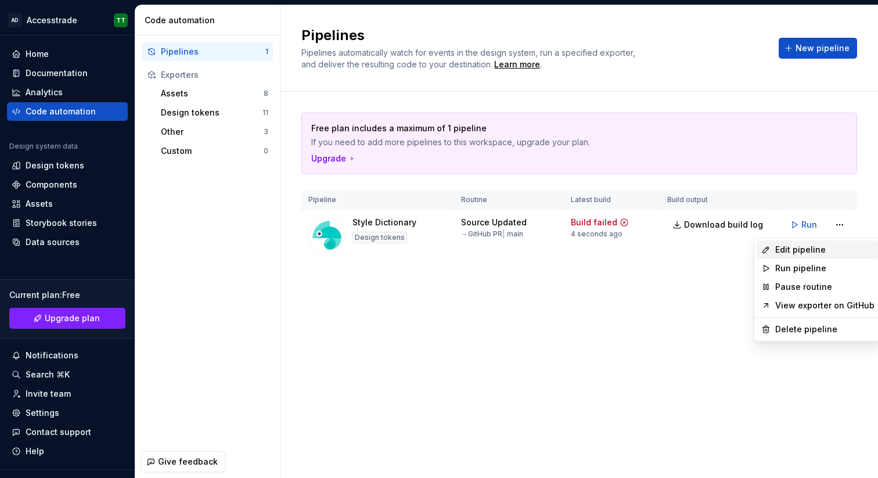
click at [823, 250] on div "Edit pipeline" at bounding box center [825, 250] width 99 height 12
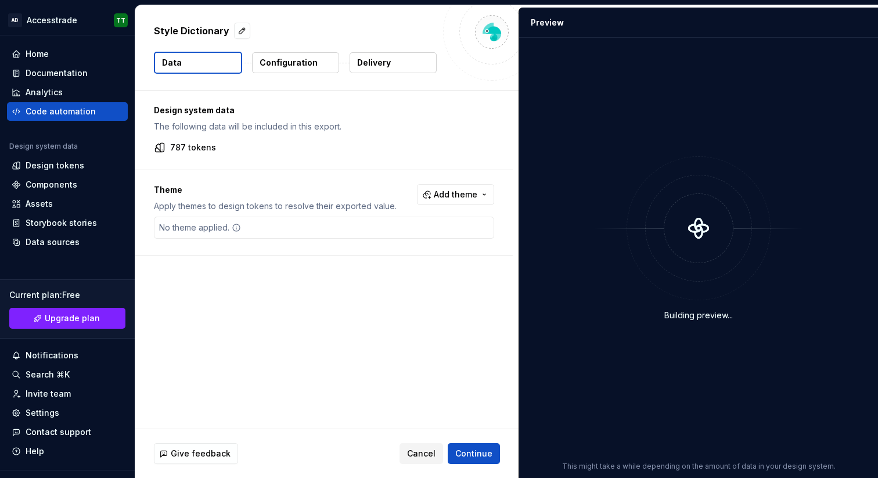
click at [370, 59] on p "Delivery" at bounding box center [374, 63] width 34 height 12
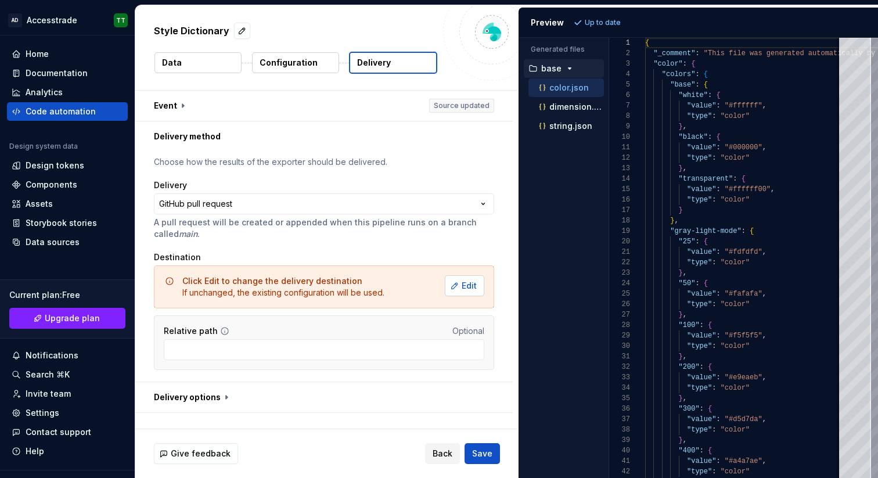
click at [455, 290] on button "Edit" at bounding box center [465, 285] width 40 height 21
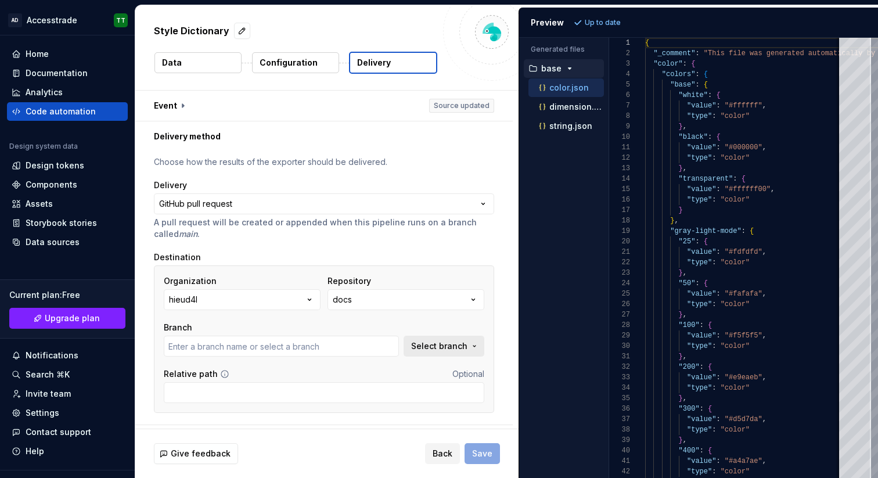
type input "main"
click at [463, 297] on button "docs" at bounding box center [406, 299] width 157 height 21
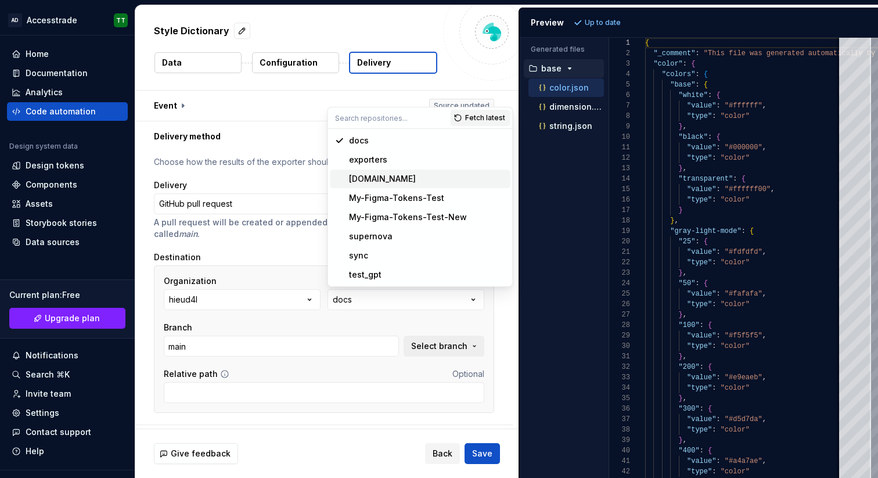
click at [392, 164] on div "exporters" at bounding box center [427, 160] width 157 height 12
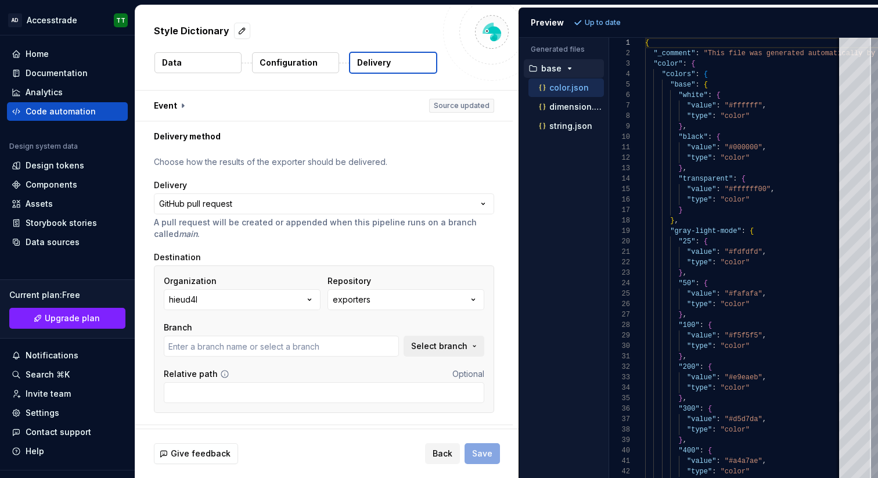
type input "main"
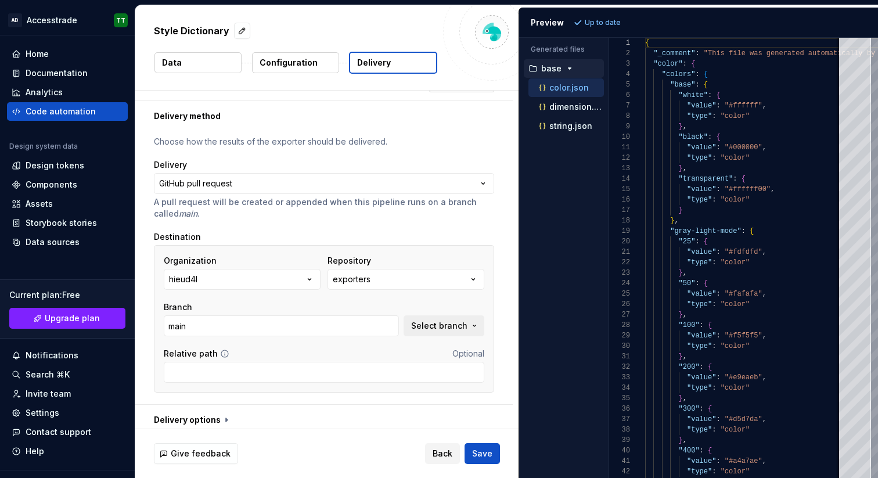
scroll to position [27, 0]
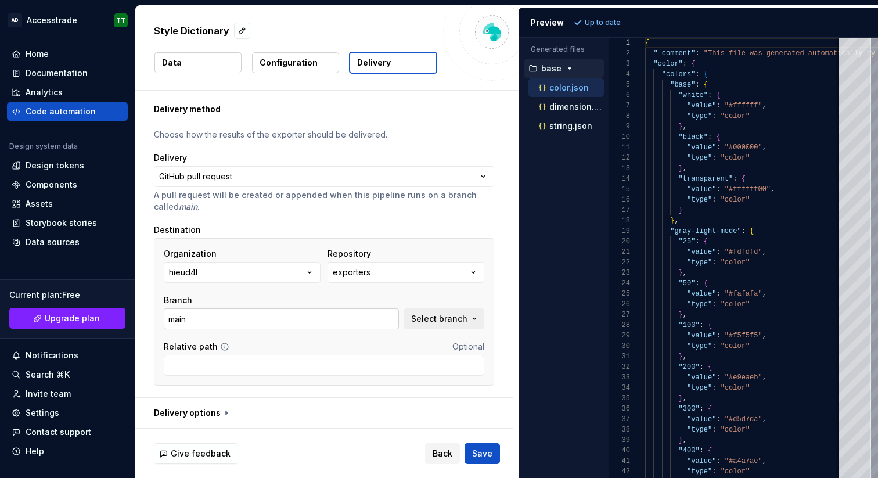
click at [354, 316] on input "main" at bounding box center [281, 318] width 235 height 21
click at [425, 319] on span "Select branch" at bounding box center [439, 319] width 56 height 12
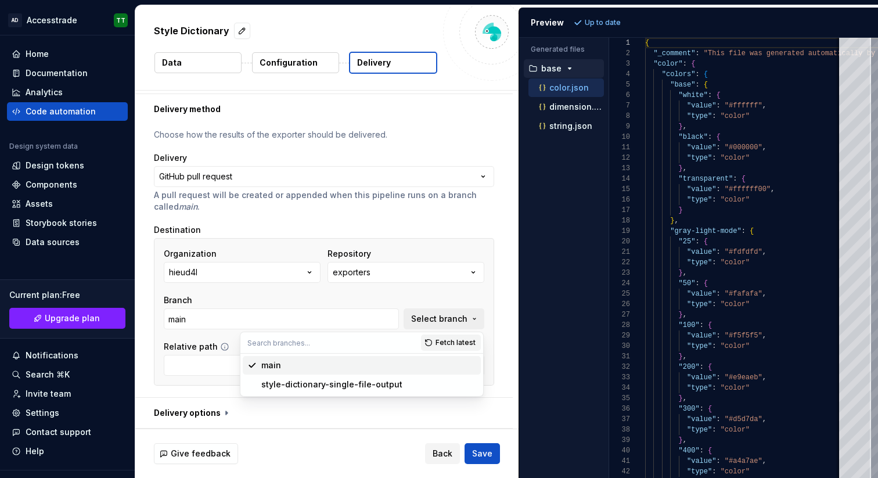
click at [396, 364] on div "main" at bounding box center [368, 366] width 215 height 12
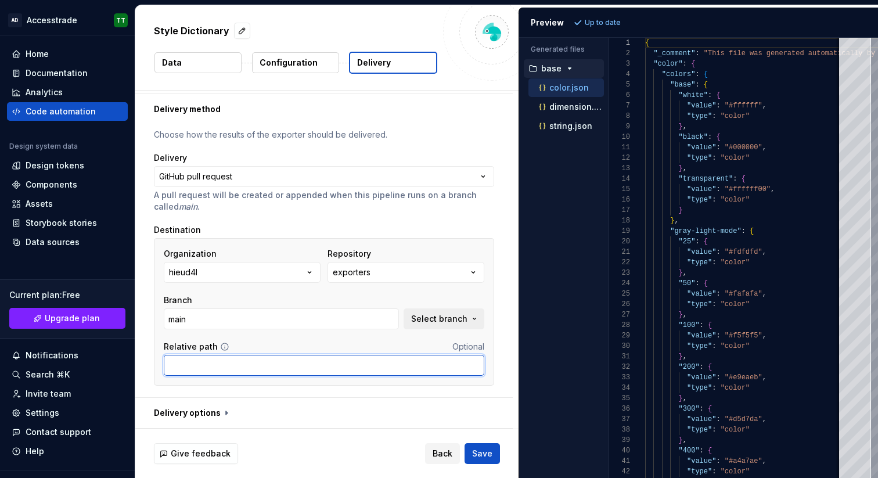
click at [358, 361] on input "Relative path" at bounding box center [324, 365] width 321 height 21
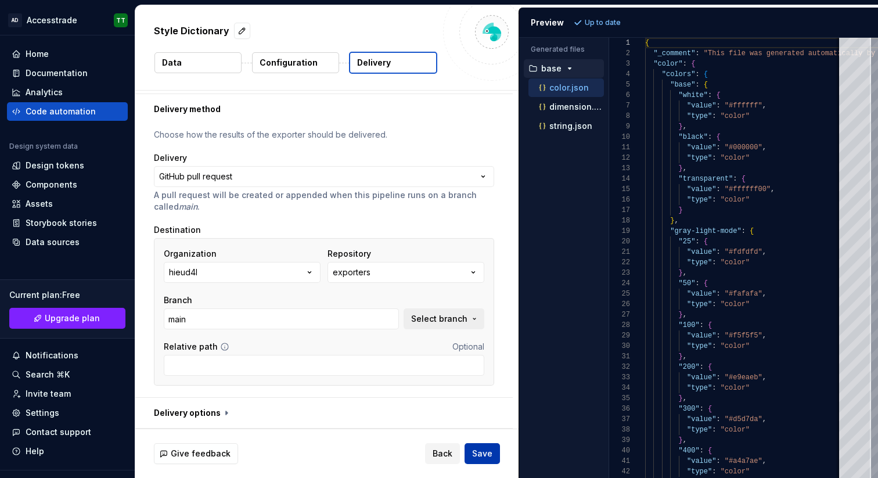
click at [490, 452] on span "Save" at bounding box center [482, 454] width 20 height 12
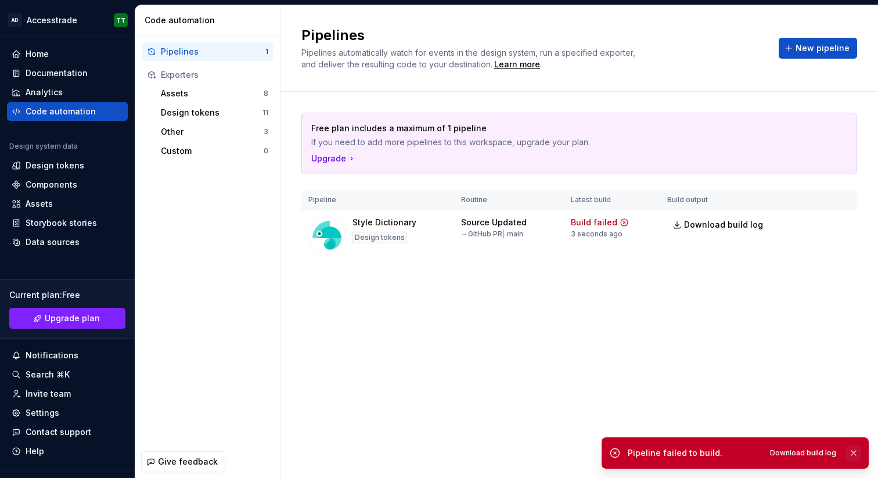
click at [849, 451] on button "button" at bounding box center [853, 453] width 15 height 16
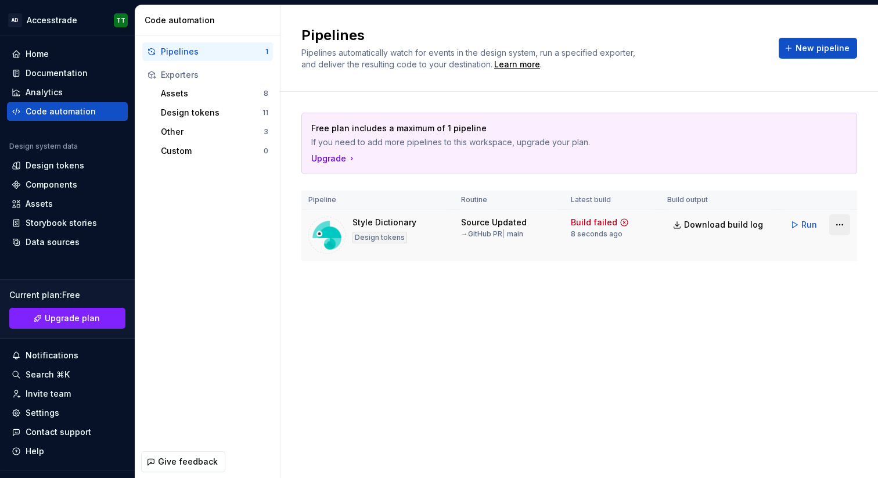
click at [839, 221] on html "**********" at bounding box center [439, 239] width 878 height 478
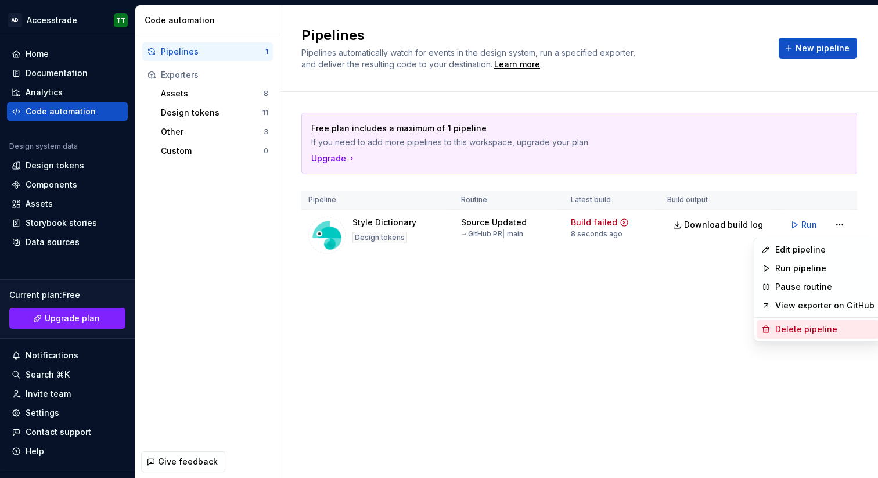
click at [816, 324] on div "Delete pipeline" at bounding box center [825, 330] width 99 height 12
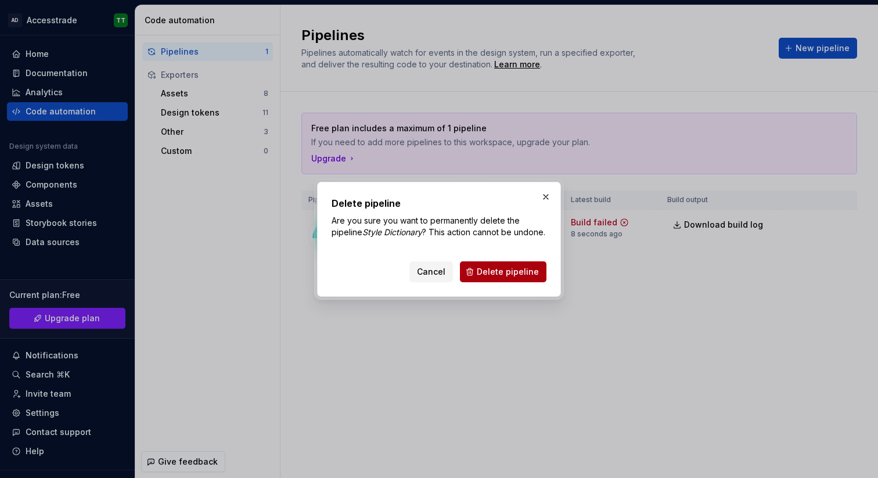
click at [506, 277] on span "Delete pipeline" at bounding box center [508, 272] width 62 height 12
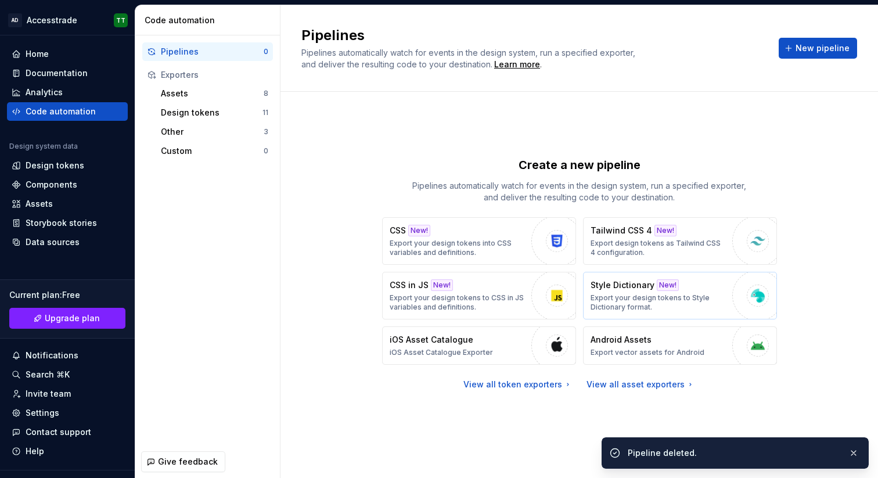
click at [676, 295] on p "Export your design tokens to Style Dictionary format." at bounding box center [659, 302] width 136 height 19
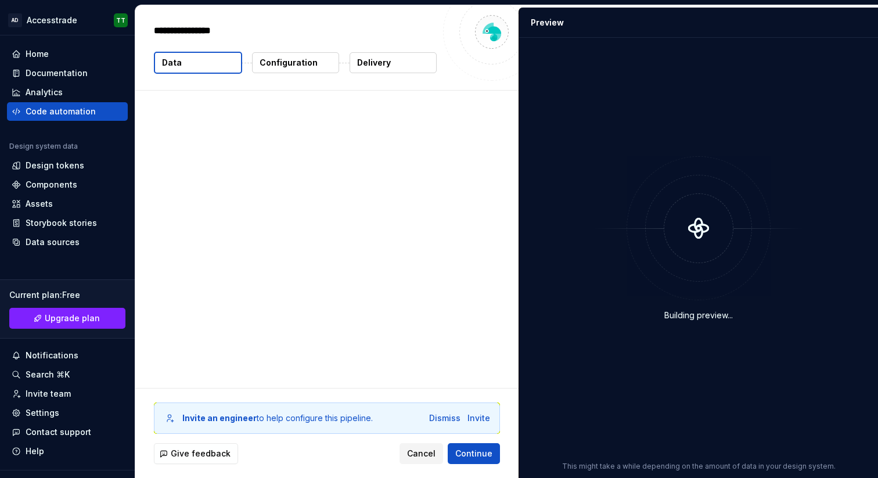
type textarea "*"
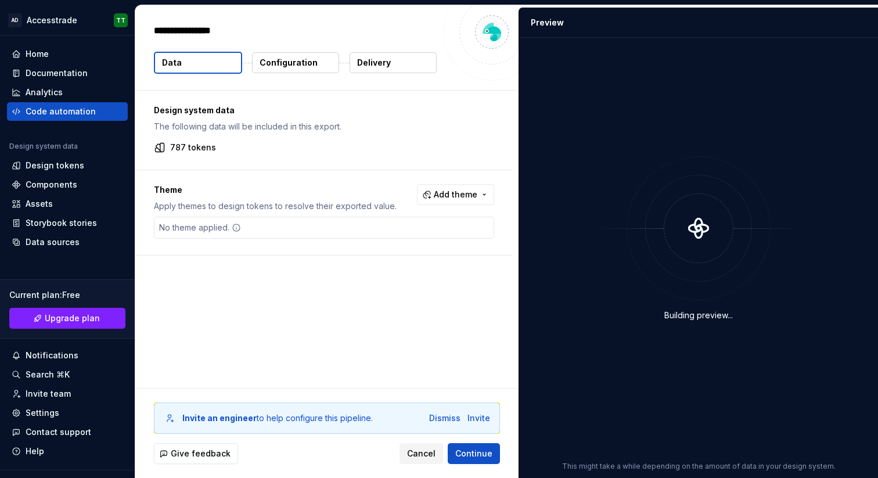
click at [296, 96] on div "Design system data The following data will be included in this export. 787 toke…" at bounding box center [324, 130] width 378 height 79
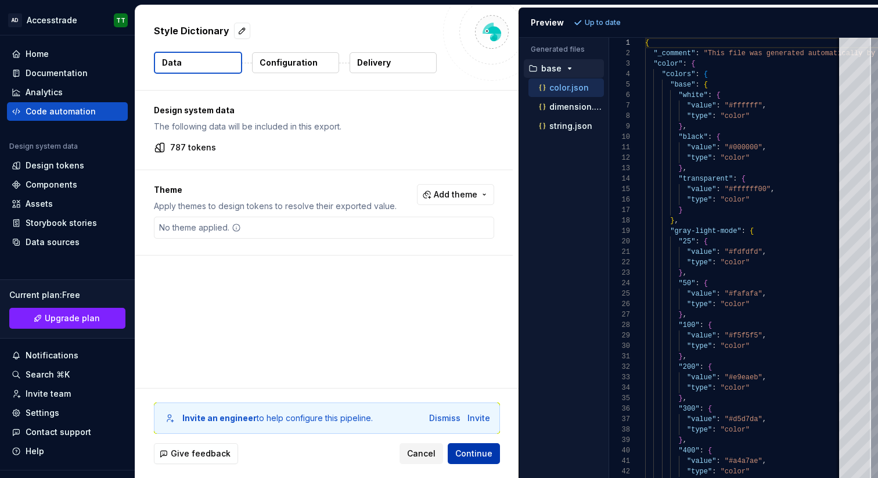
click at [478, 450] on span "Continue" at bounding box center [473, 454] width 37 height 12
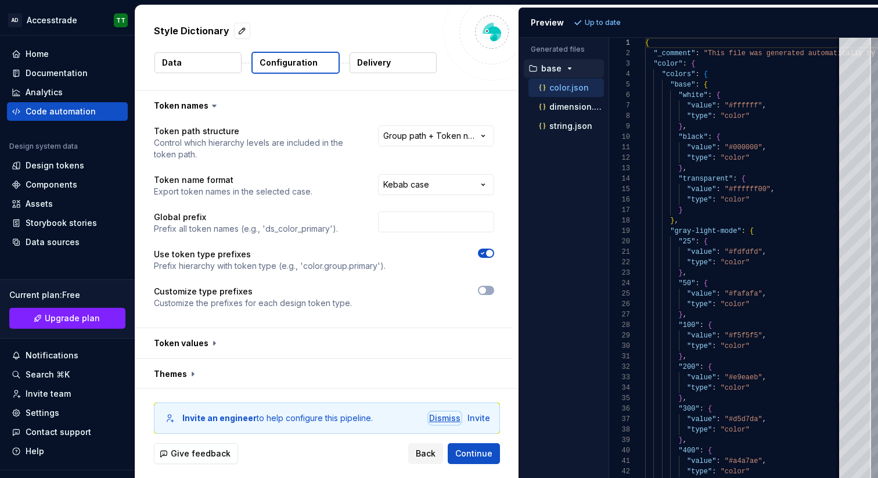
click at [444, 419] on div "Dismiss" at bounding box center [444, 418] width 31 height 12
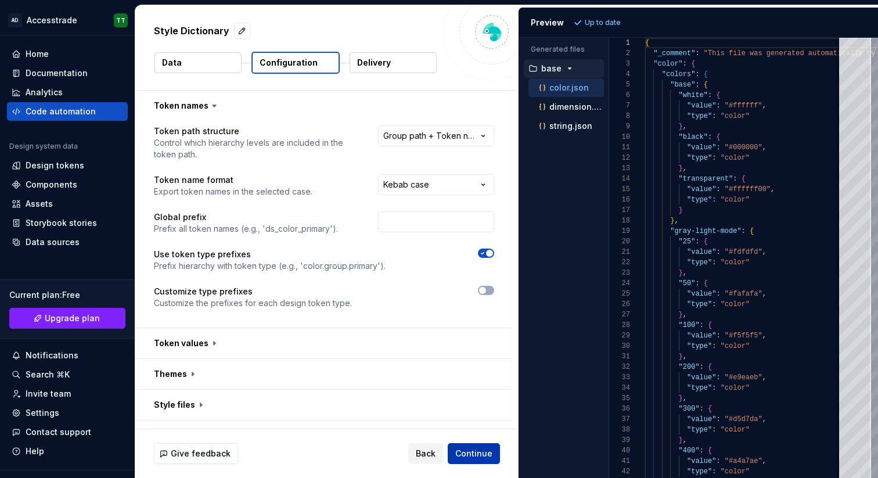
click at [474, 454] on span "Continue" at bounding box center [473, 454] width 37 height 12
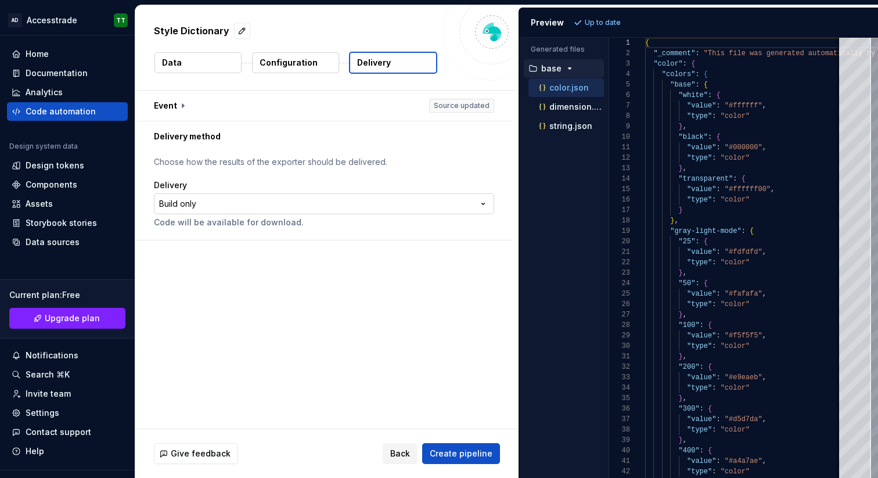
click at [352, 202] on html "**********" at bounding box center [439, 239] width 878 height 478
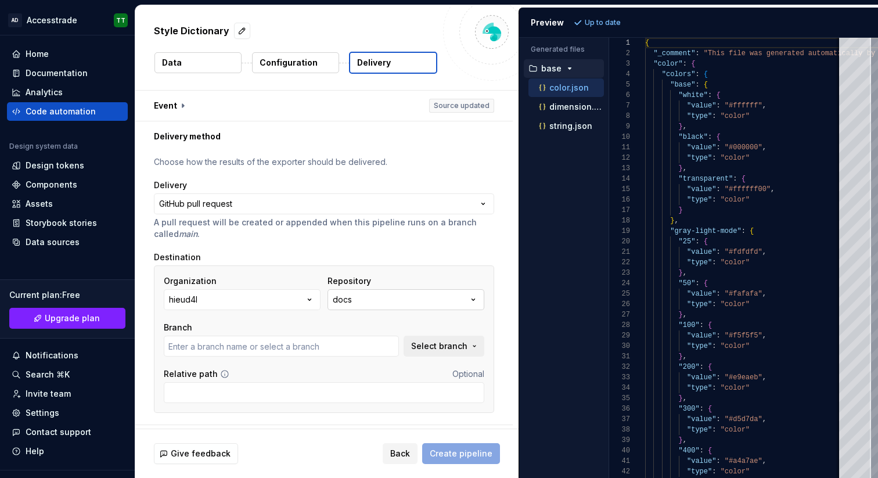
type input "main"
click at [375, 297] on button "docs" at bounding box center [406, 299] width 157 height 21
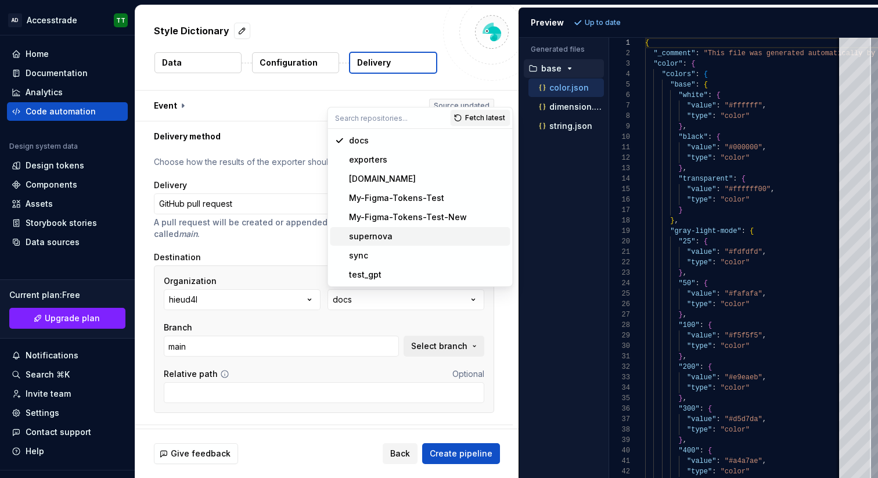
click at [391, 233] on div "supernova" at bounding box center [427, 237] width 157 height 12
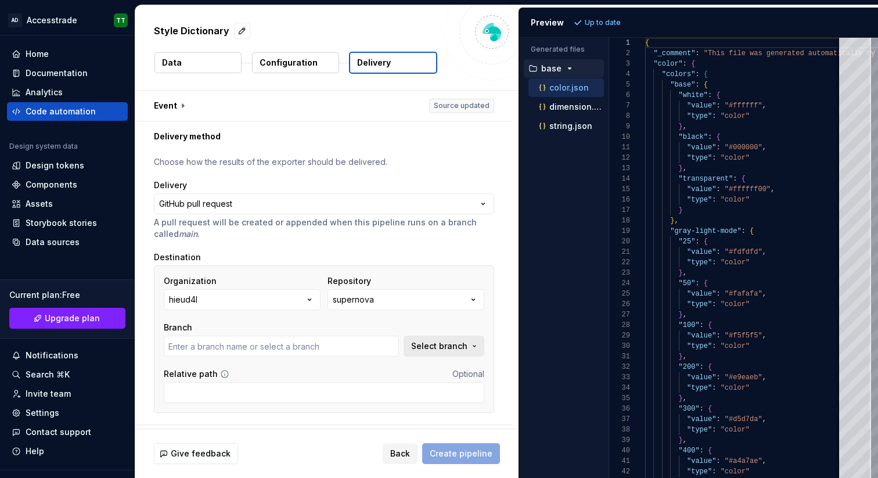
type input "main"
click at [421, 348] on span "Select branch" at bounding box center [439, 346] width 56 height 12
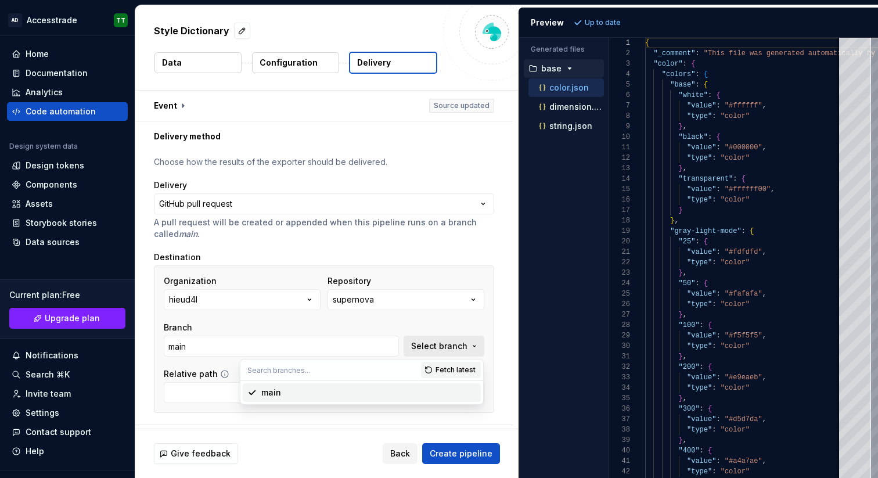
click at [425, 347] on span "Select branch" at bounding box center [439, 346] width 56 height 12
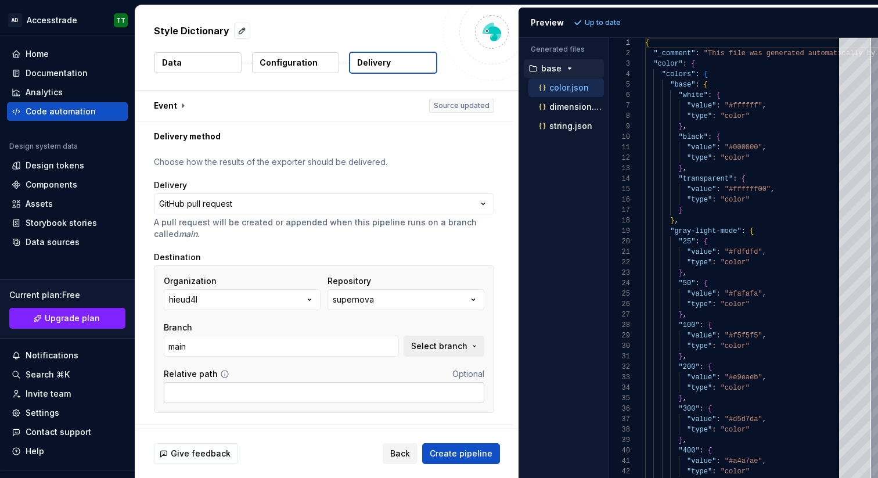
click at [430, 394] on input "Relative path" at bounding box center [324, 392] width 321 height 21
click at [464, 454] on span "Create pipeline" at bounding box center [461, 454] width 63 height 12
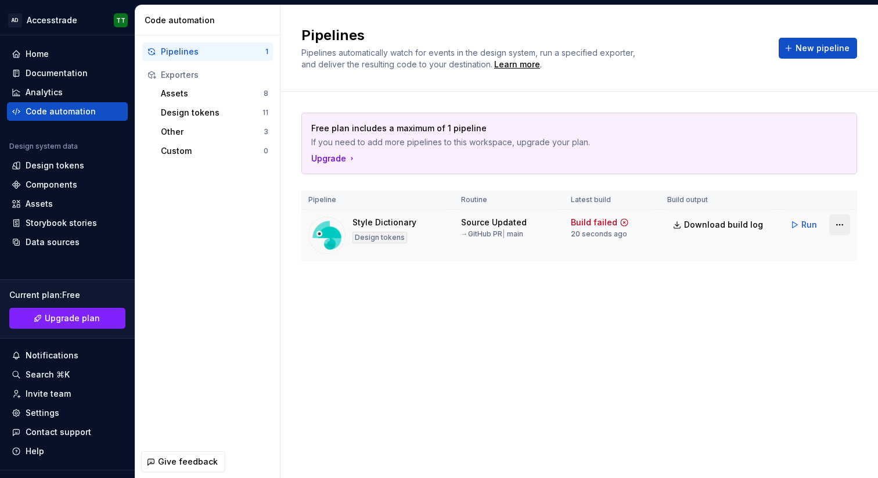
click at [841, 227] on html "**********" at bounding box center [439, 239] width 878 height 478
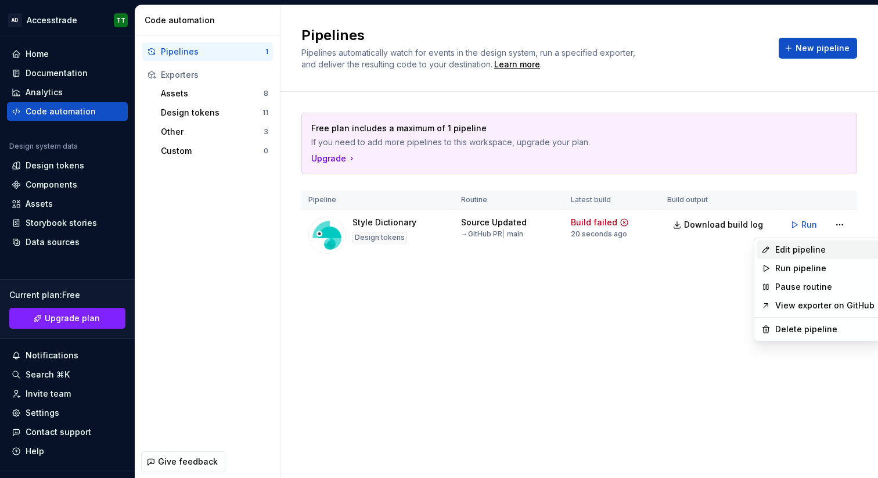
click at [809, 246] on div "Edit pipeline" at bounding box center [825, 250] width 99 height 12
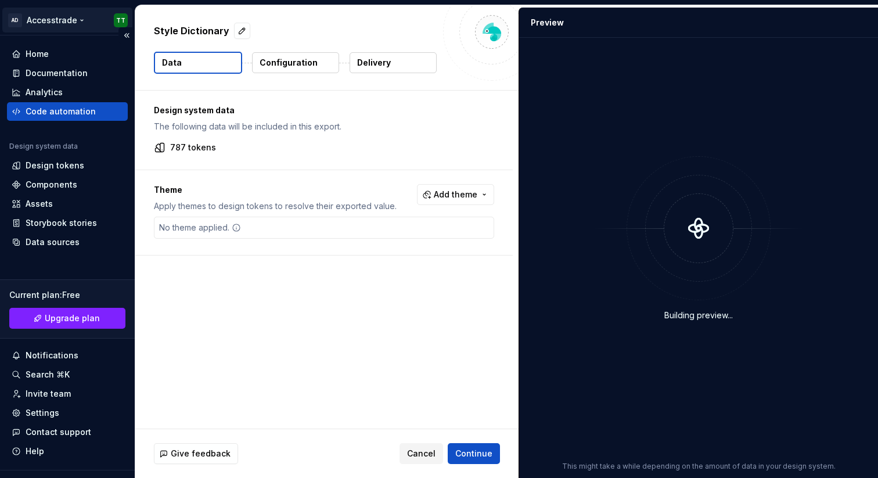
click at [76, 19] on html "**********" at bounding box center [439, 239] width 878 height 478
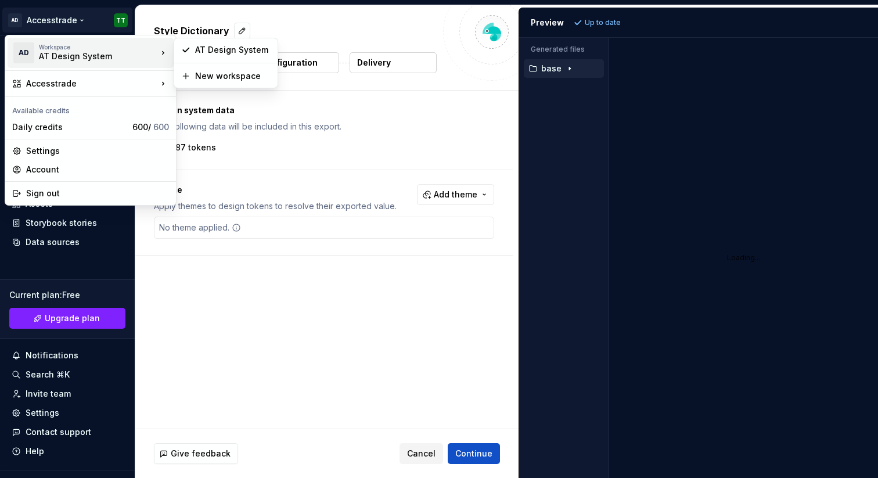
click at [81, 51] on div "AT Design System" at bounding box center [88, 57] width 99 height 12
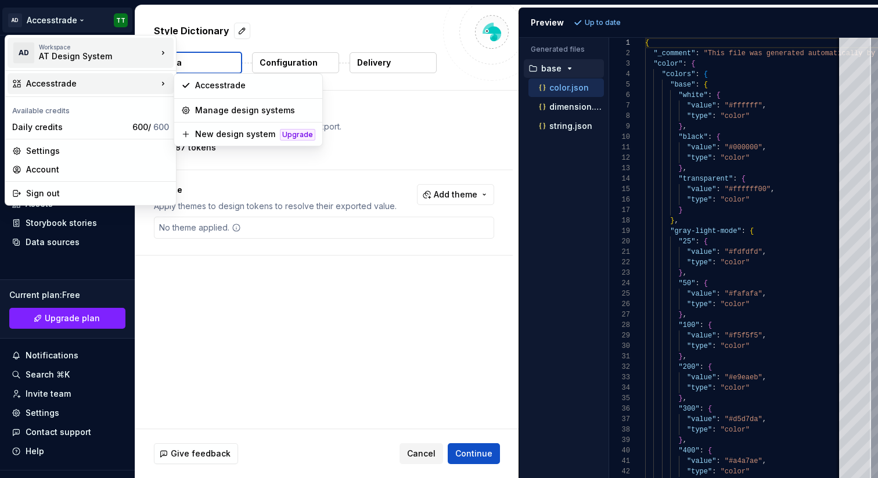
click at [96, 49] on div "Workspace" at bounding box center [98, 47] width 119 height 7
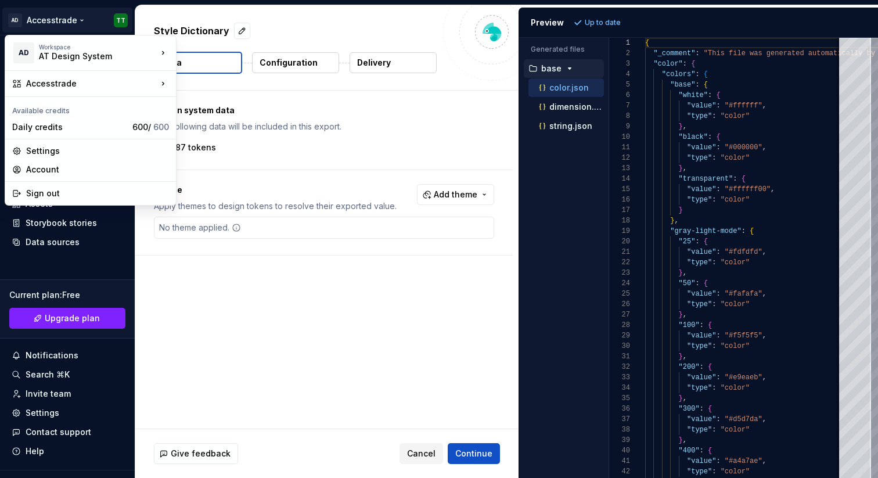
click at [55, 415] on html "**********" at bounding box center [439, 239] width 878 height 478
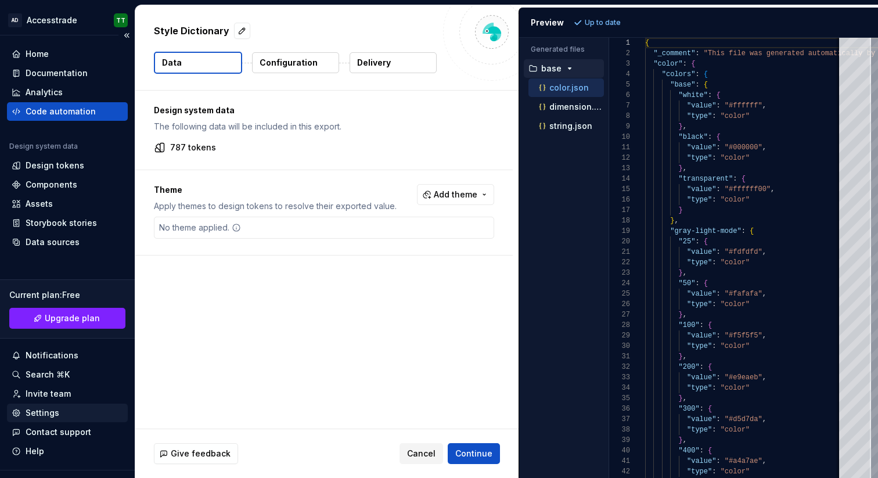
click at [47, 413] on div "Settings" at bounding box center [43, 413] width 34 height 12
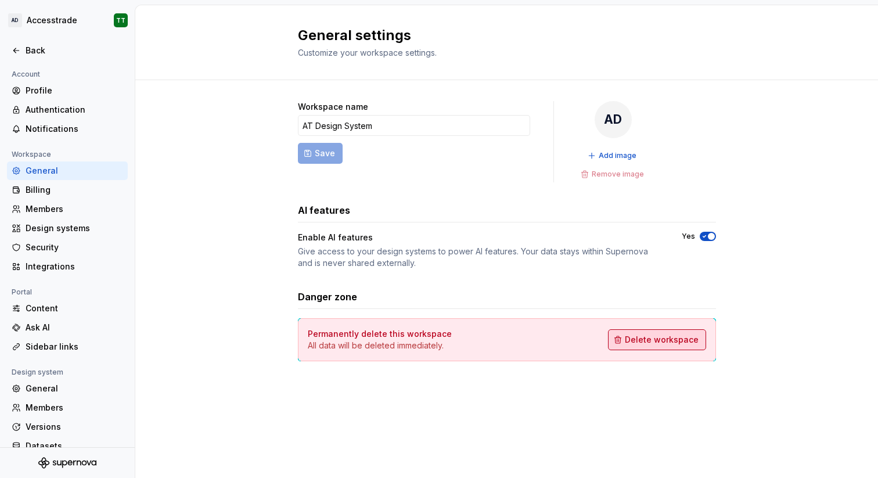
click at [652, 341] on span "Delete workspace" at bounding box center [662, 340] width 74 height 12
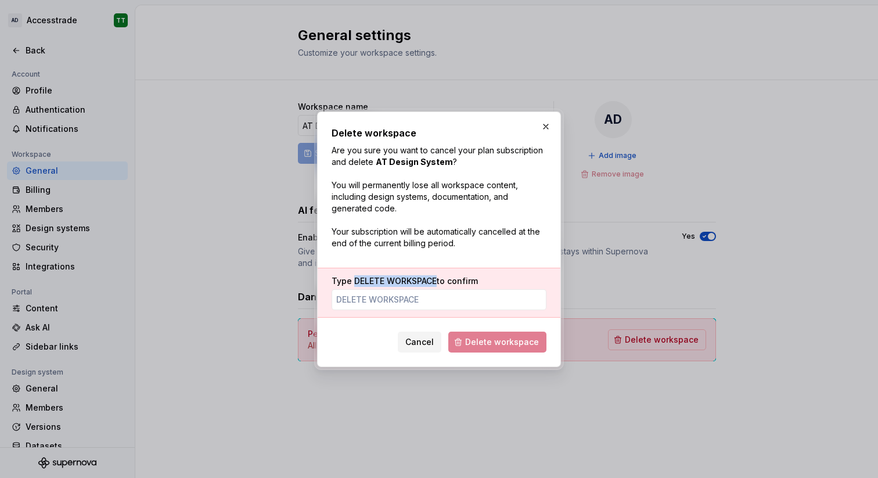
drag, startPoint x: 375, startPoint y: 280, endPoint x: 436, endPoint y: 282, distance: 61.0
click at [436, 282] on span "DELETE WORKSPACE" at bounding box center [395, 281] width 82 height 10
copy span "DELETE WORKSPACE"
click at [405, 303] on img at bounding box center [403, 299] width 14 height 14
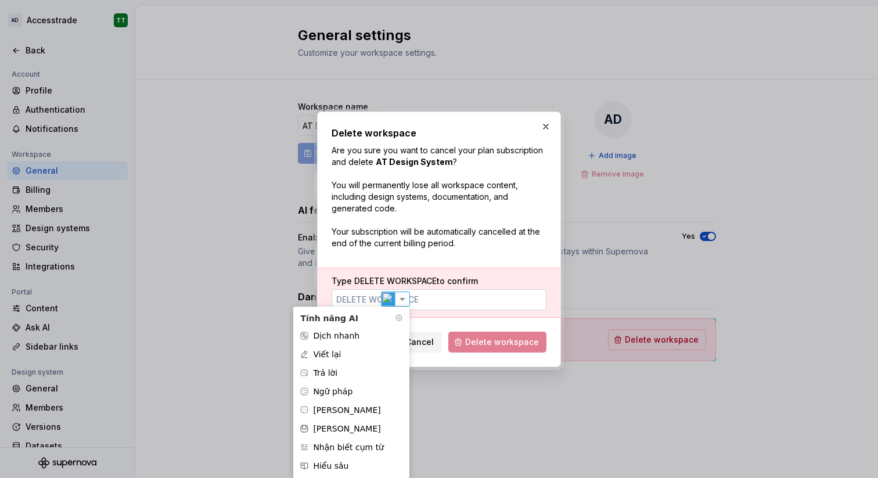
click at [429, 299] on input "Type DELETE WORKSPACE to confirm" at bounding box center [439, 299] width 215 height 21
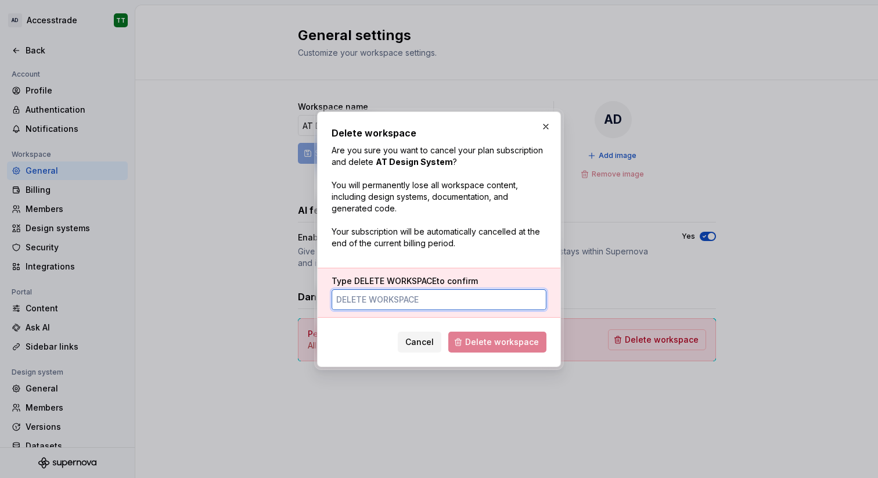
paste input "DELETE WORKSPACE"
type input "DELETE WORKSPACE"
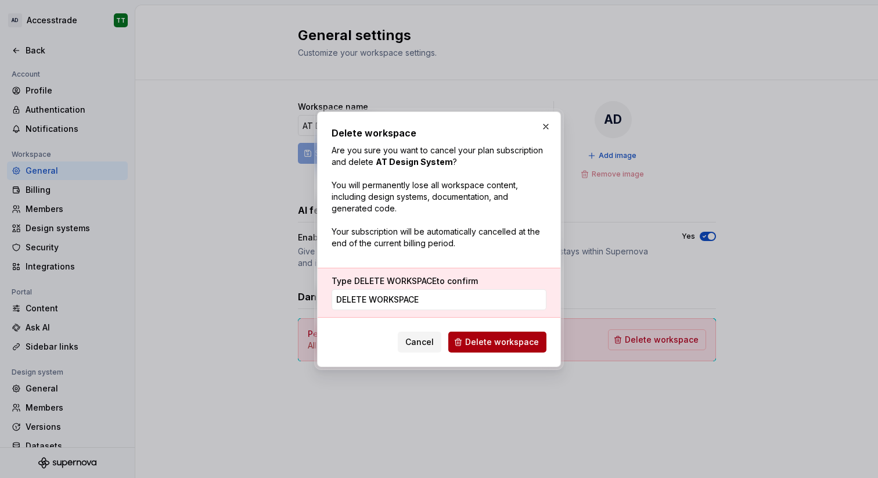
click at [494, 345] on span "Delete workspace" at bounding box center [502, 342] width 74 height 12
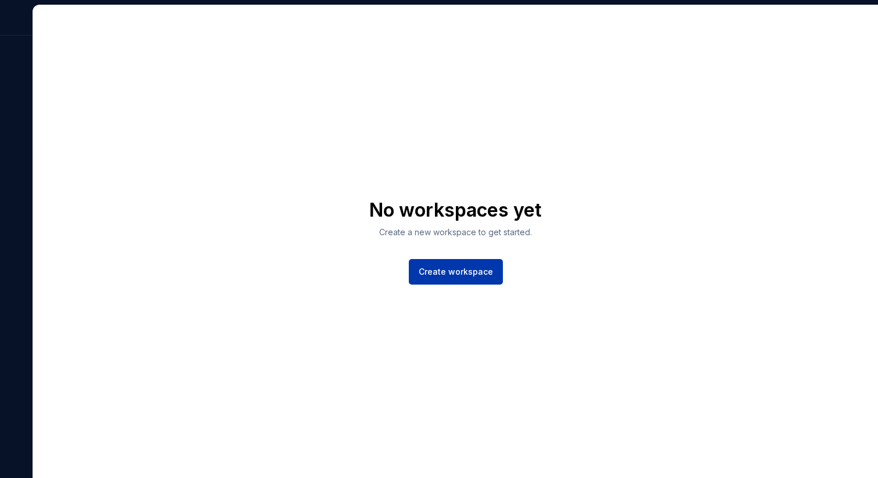
click at [446, 273] on span "Create workspace" at bounding box center [456, 272] width 74 height 12
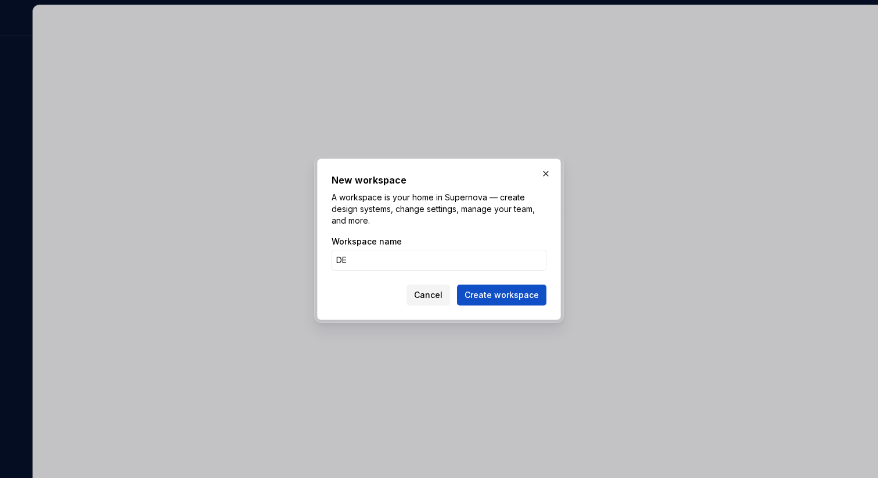
type input "D"
type input "DesignS"
click at [487, 293] on span "Create workspace" at bounding box center [502, 295] width 74 height 12
